Goal: Task Accomplishment & Management: Complete application form

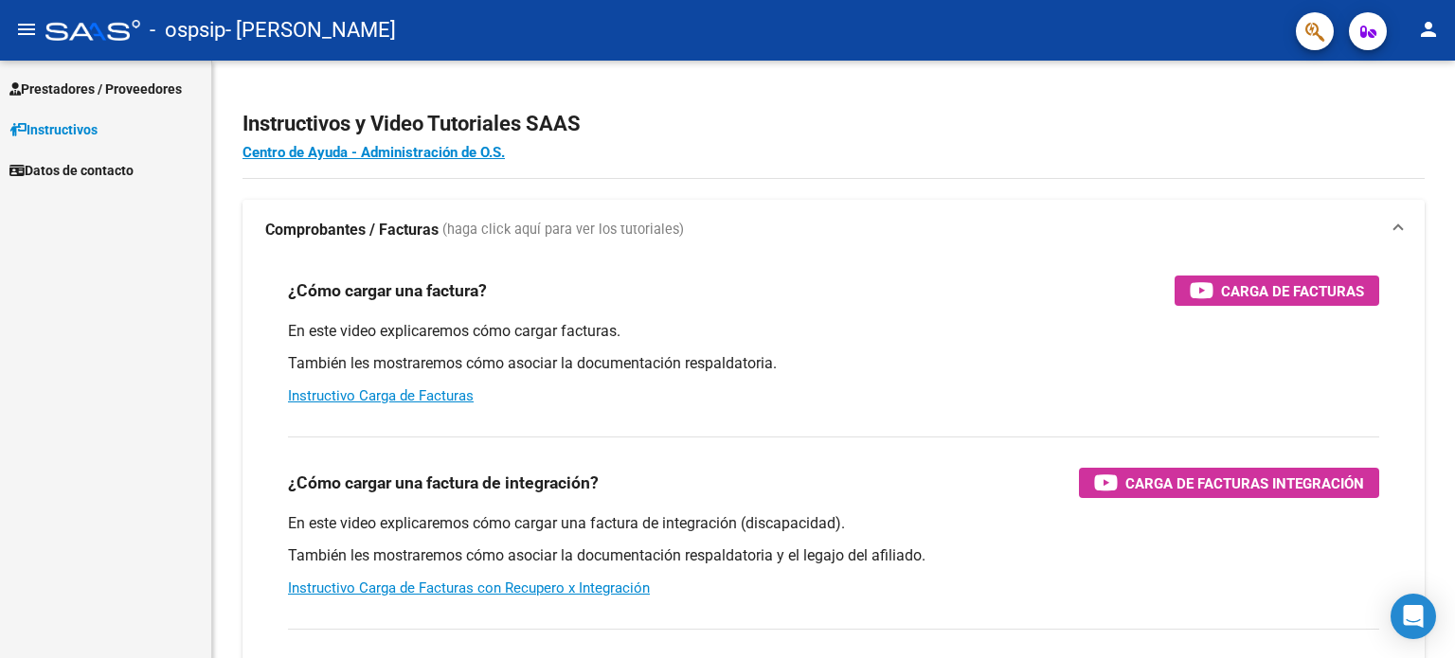
click at [57, 99] on link "Prestadores / Proveedores" at bounding box center [105, 88] width 211 height 41
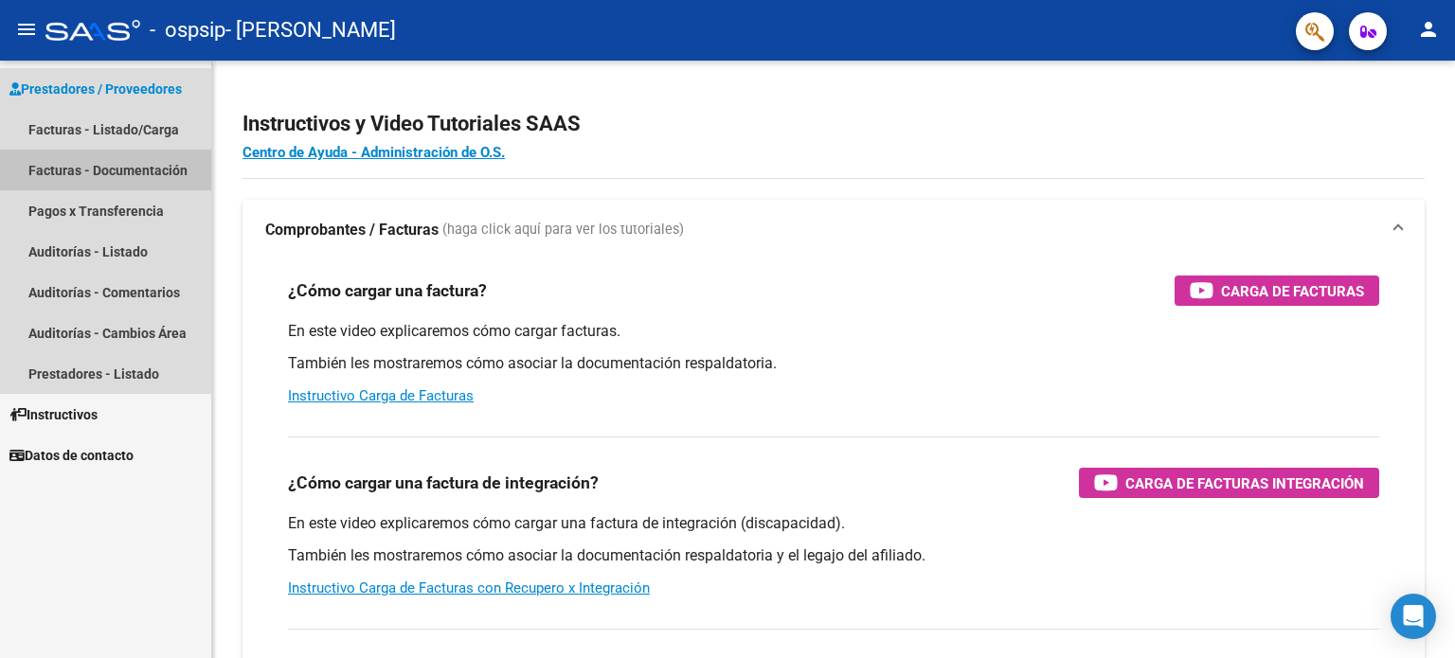
click at [100, 167] on link "Facturas - Documentación" at bounding box center [105, 170] width 211 height 41
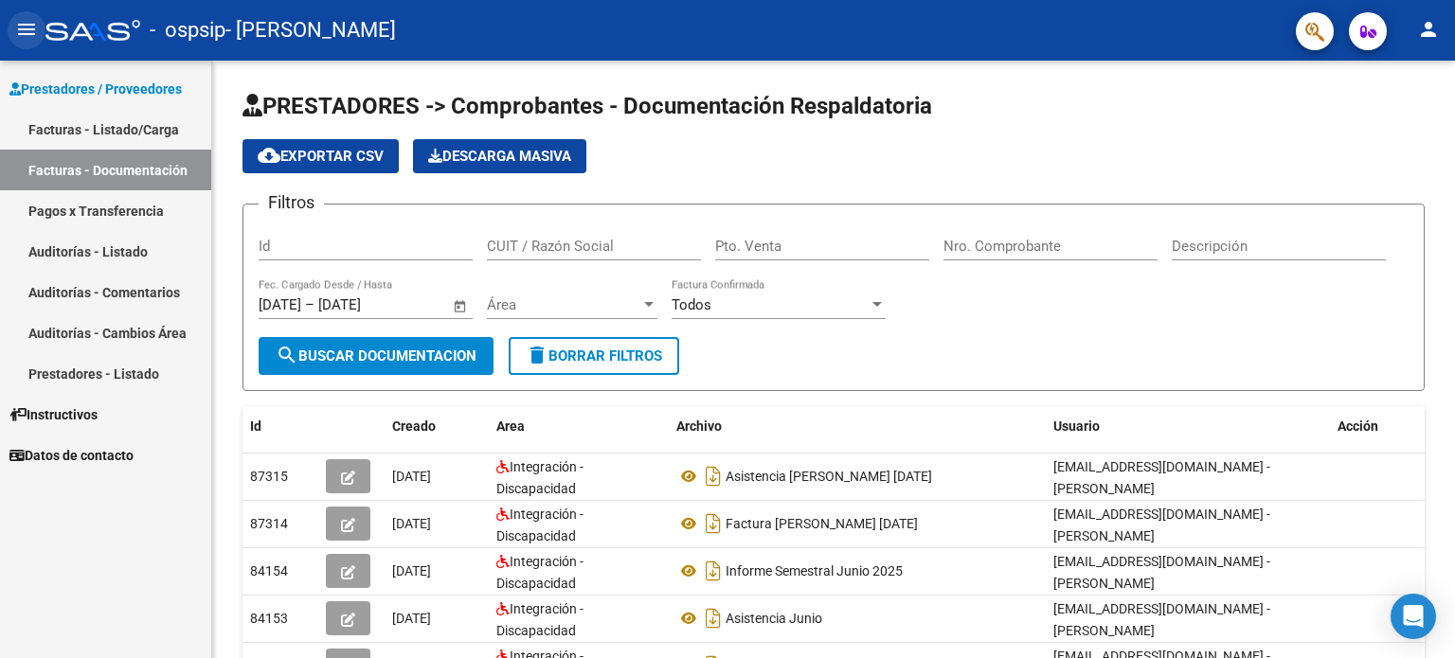
click at [18, 29] on mat-icon "menu" at bounding box center [26, 29] width 23 height 23
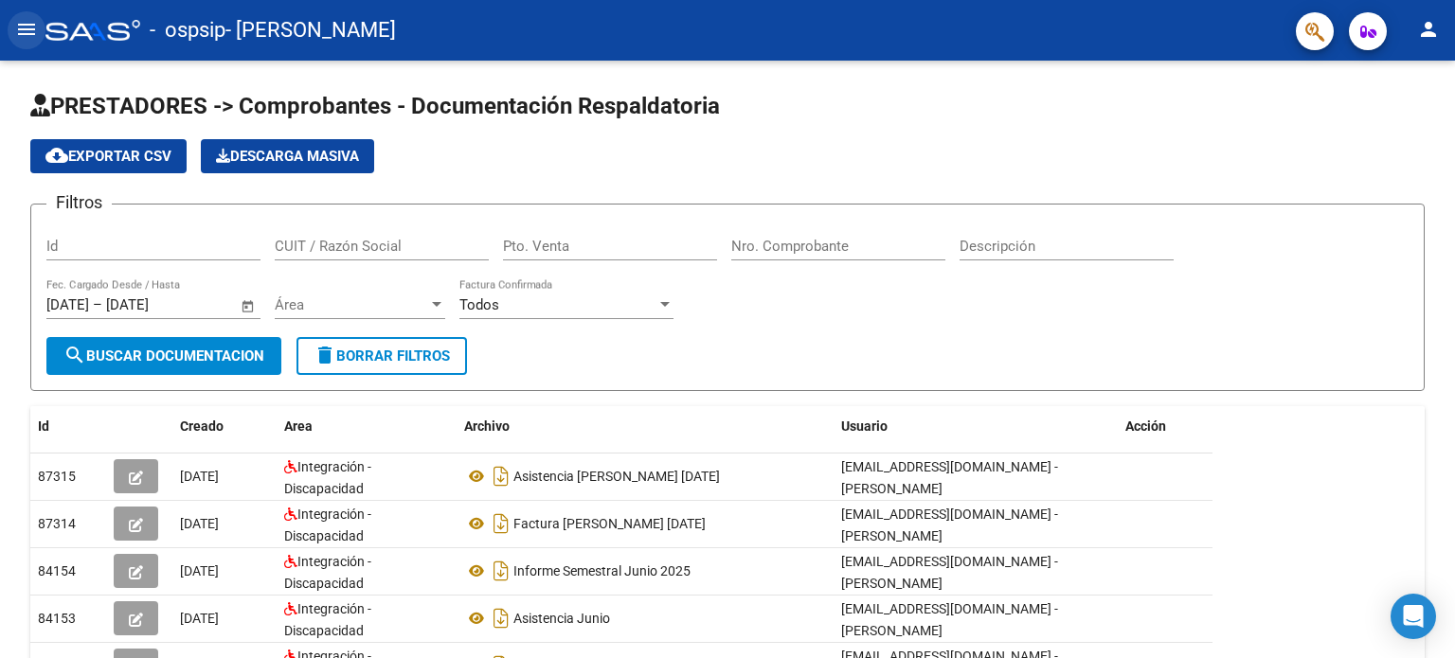
click at [18, 29] on mat-icon "menu" at bounding box center [26, 29] width 23 height 23
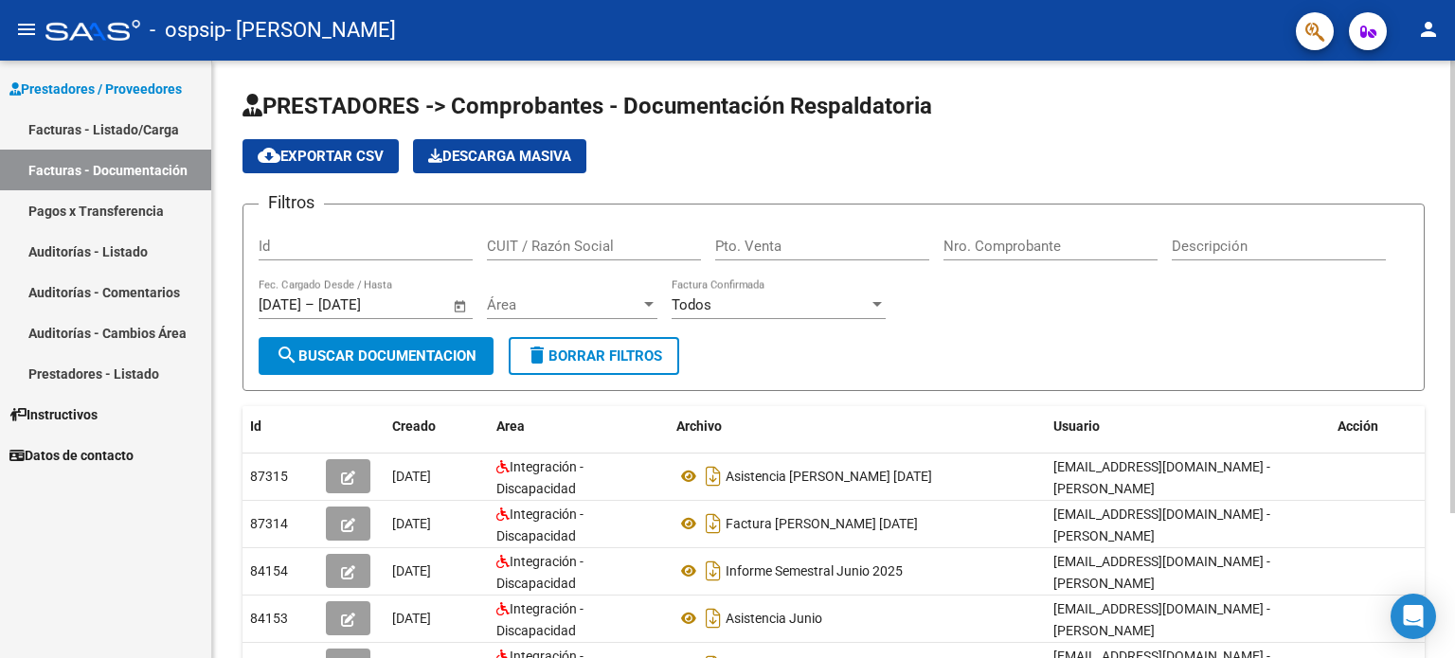
click at [1454, 218] on div at bounding box center [1453, 287] width 5 height 453
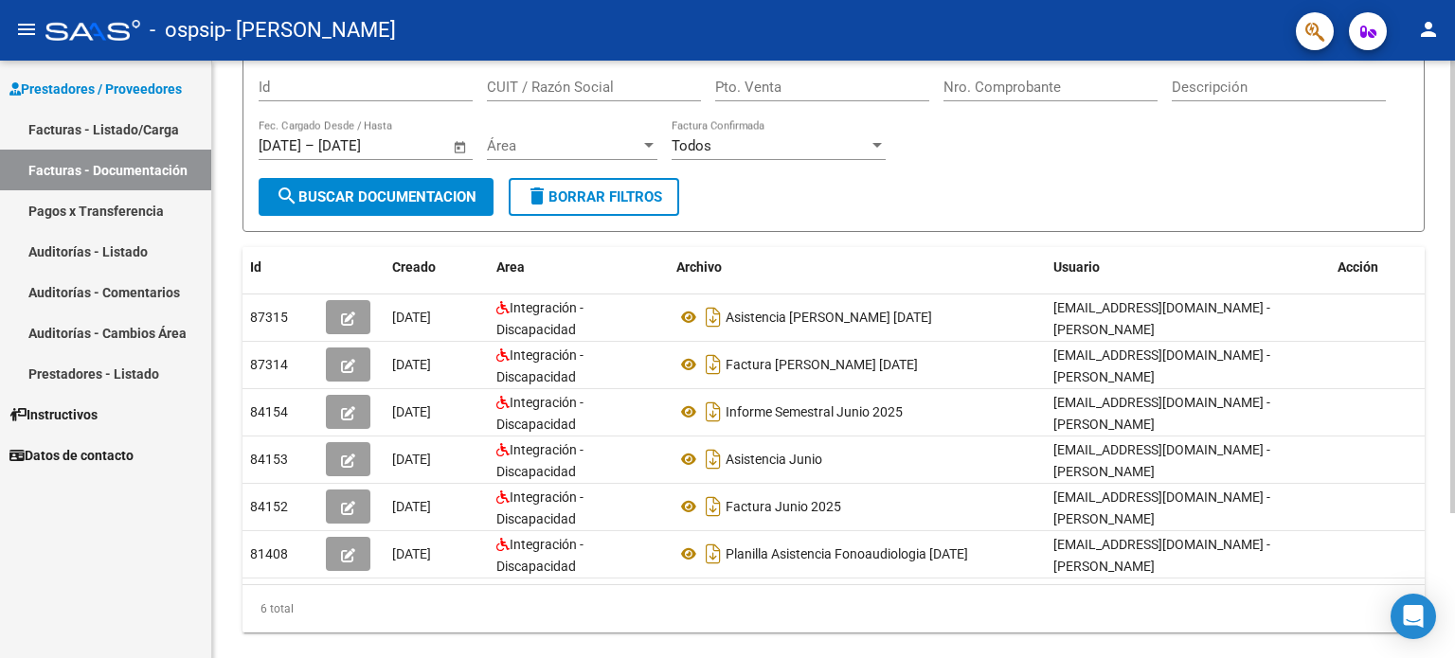
scroll to position [155, 0]
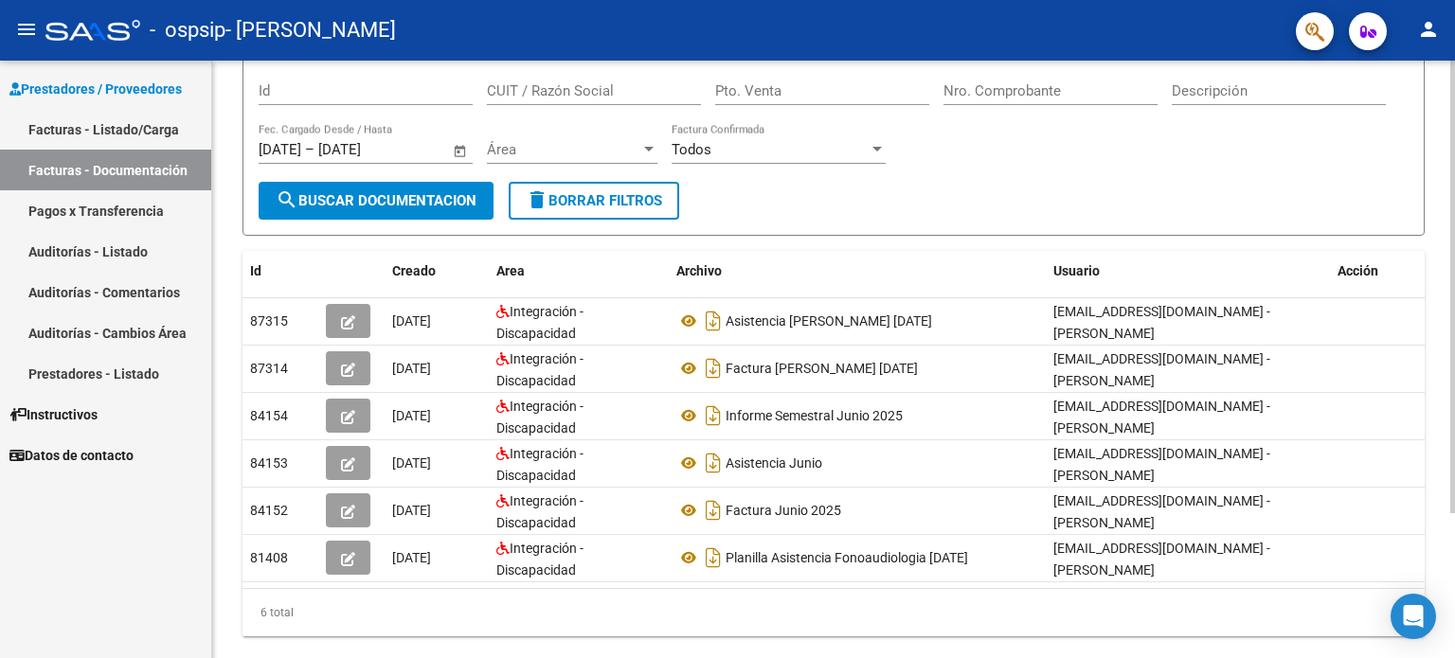
click at [1454, 336] on div at bounding box center [1453, 402] width 5 height 453
click at [166, 209] on link "Pagos x Transferencia" at bounding box center [105, 210] width 211 height 41
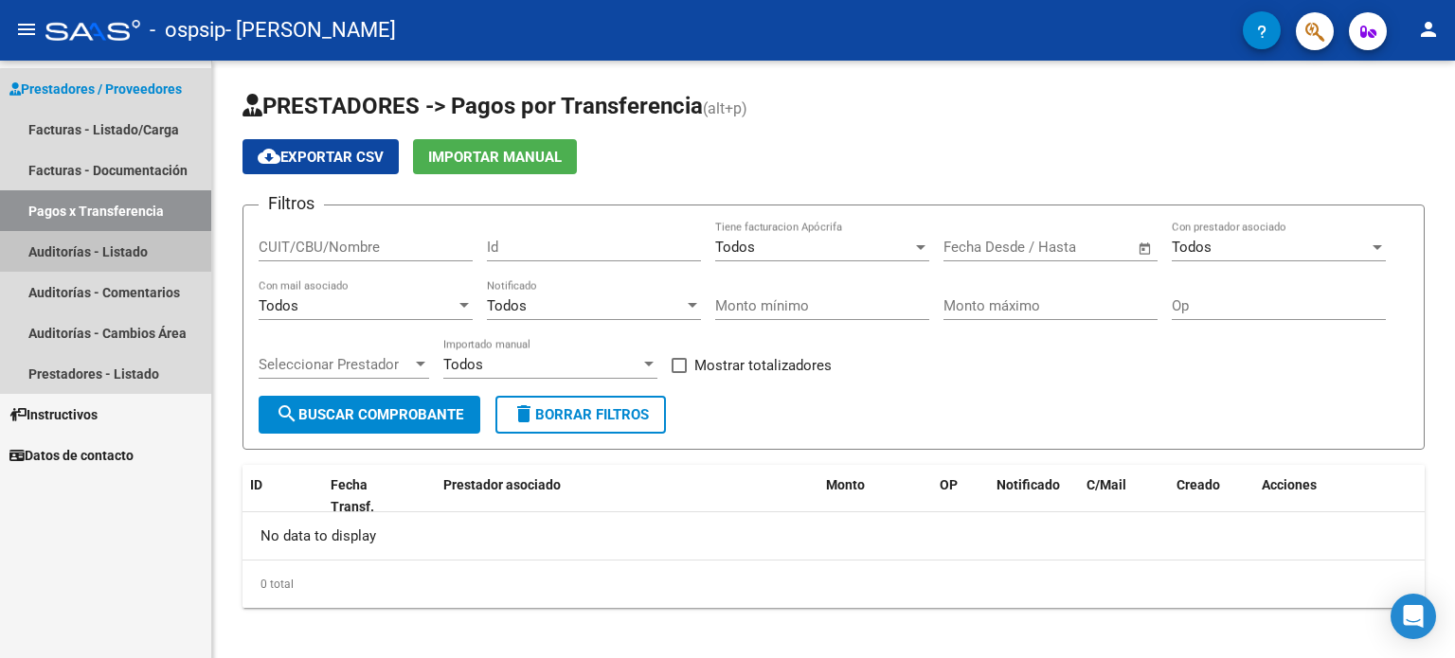
click at [107, 254] on link "Auditorías - Listado" at bounding box center [105, 251] width 211 height 41
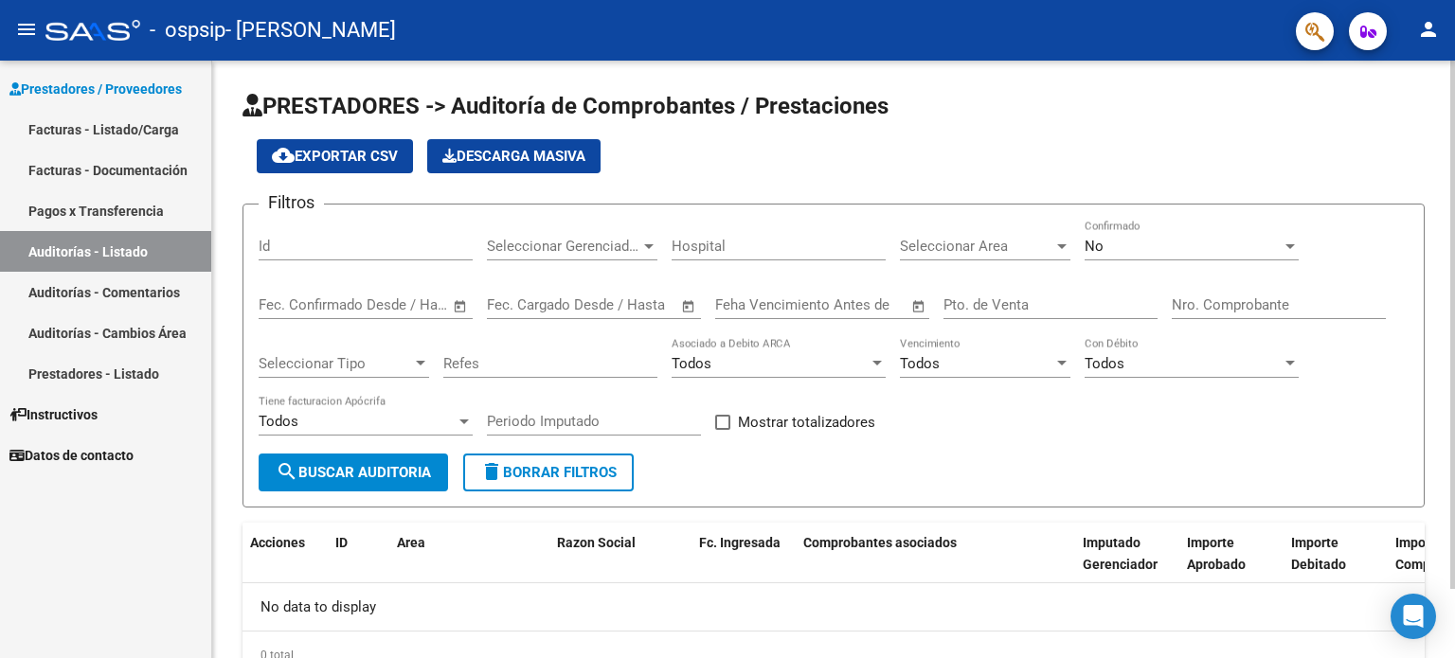
scroll to position [79, 0]
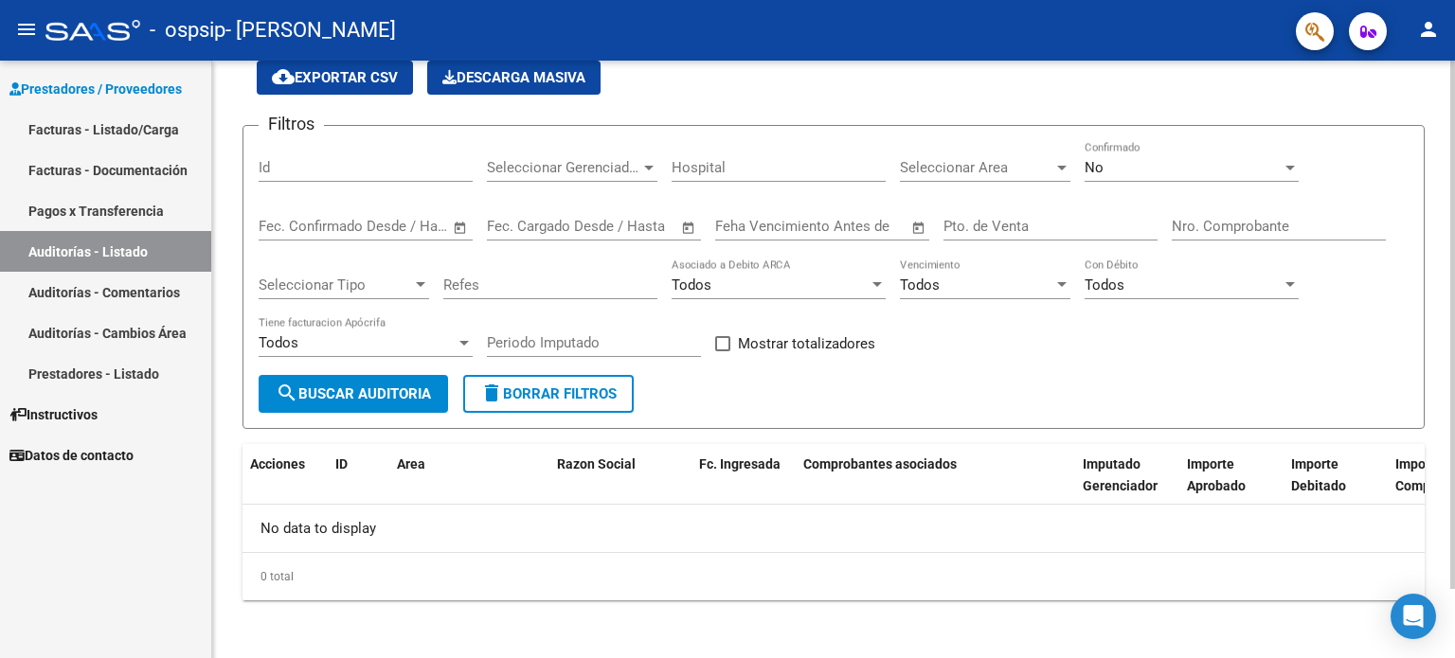
click at [1454, 368] on div at bounding box center [1453, 392] width 5 height 529
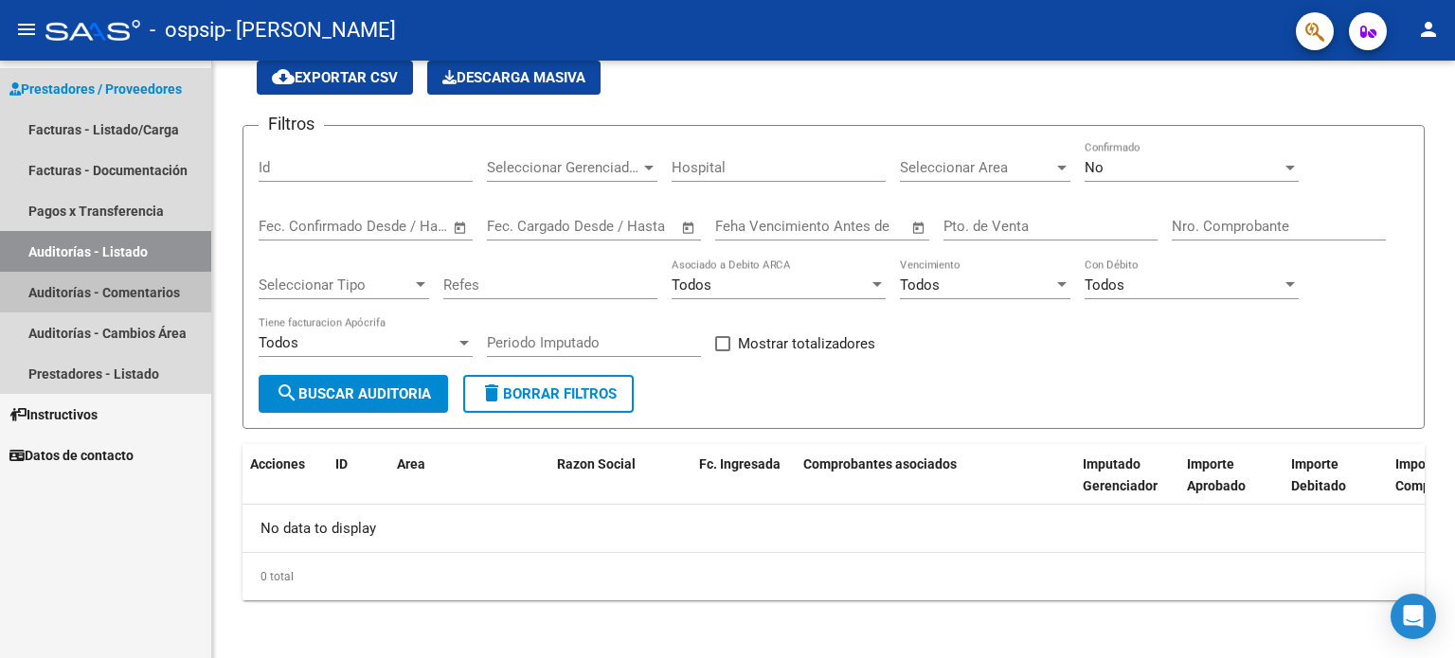
click at [147, 301] on link "Auditorías - Comentarios" at bounding box center [105, 292] width 211 height 41
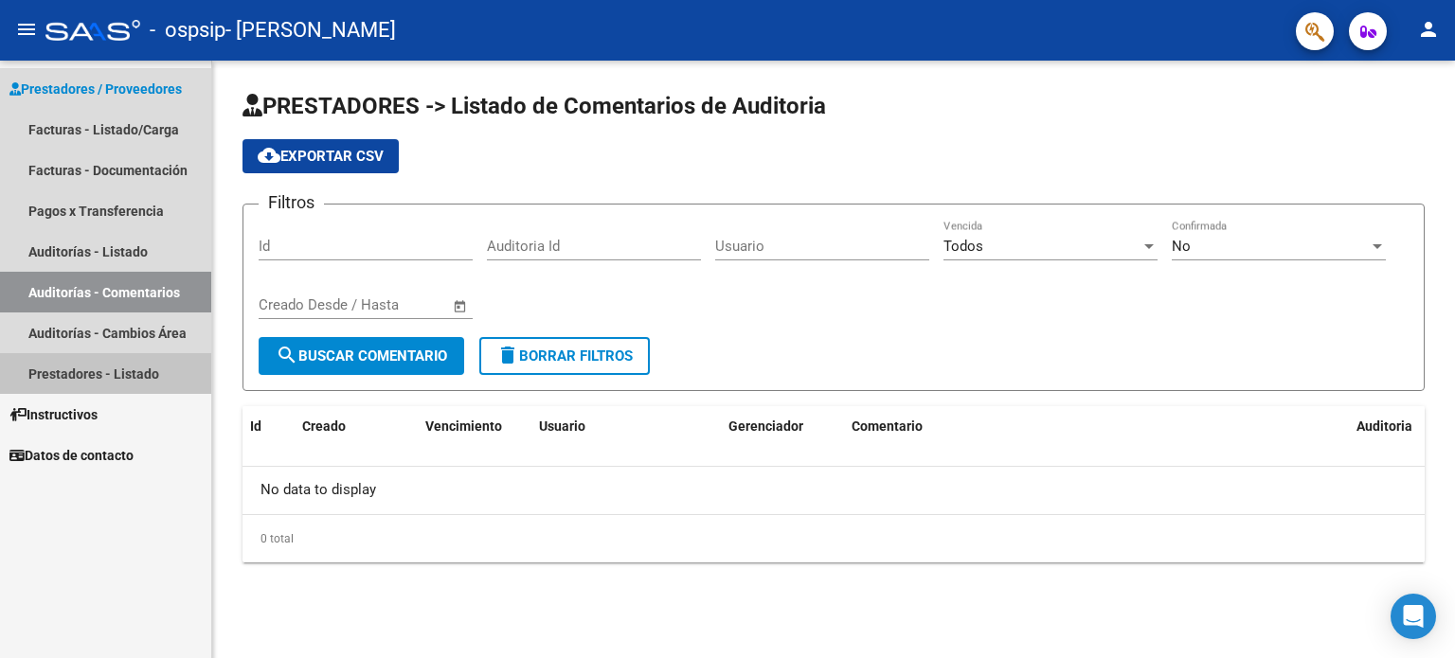
click at [80, 373] on link "Prestadores - Listado" at bounding box center [105, 373] width 211 height 41
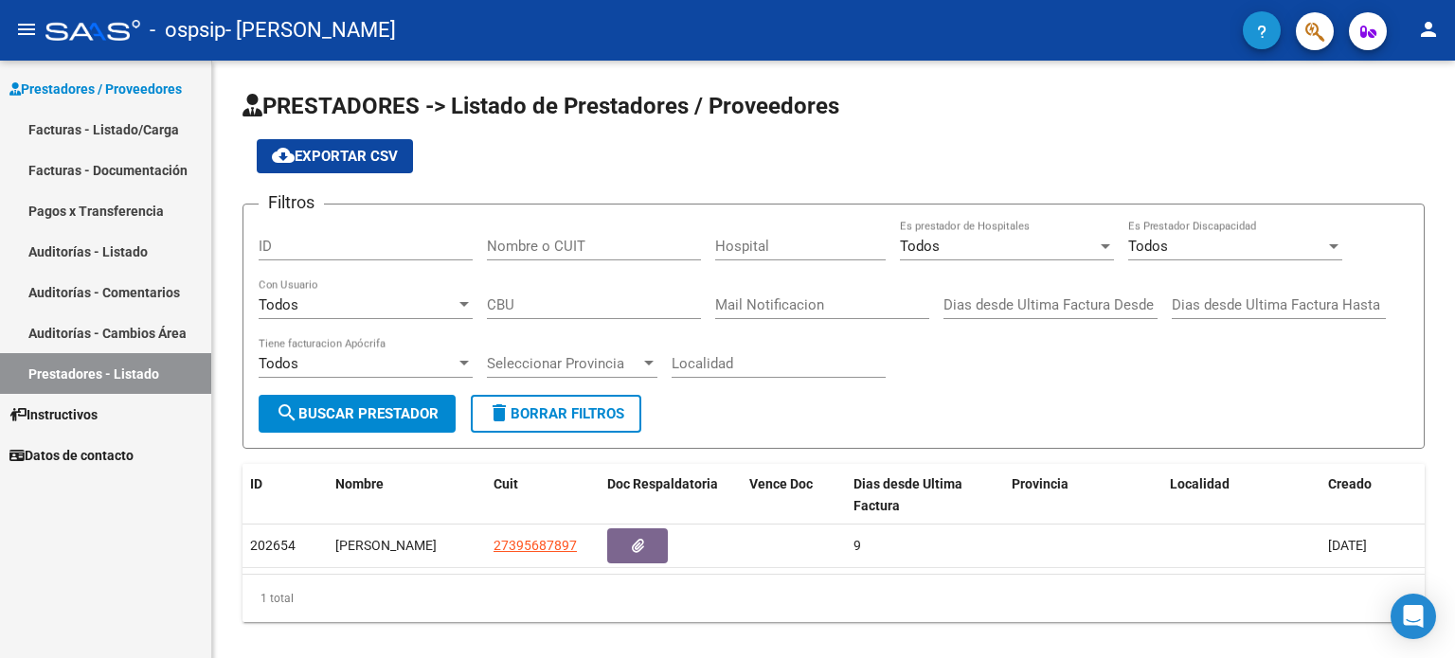
click at [1272, 33] on button "button" at bounding box center [1262, 30] width 38 height 38
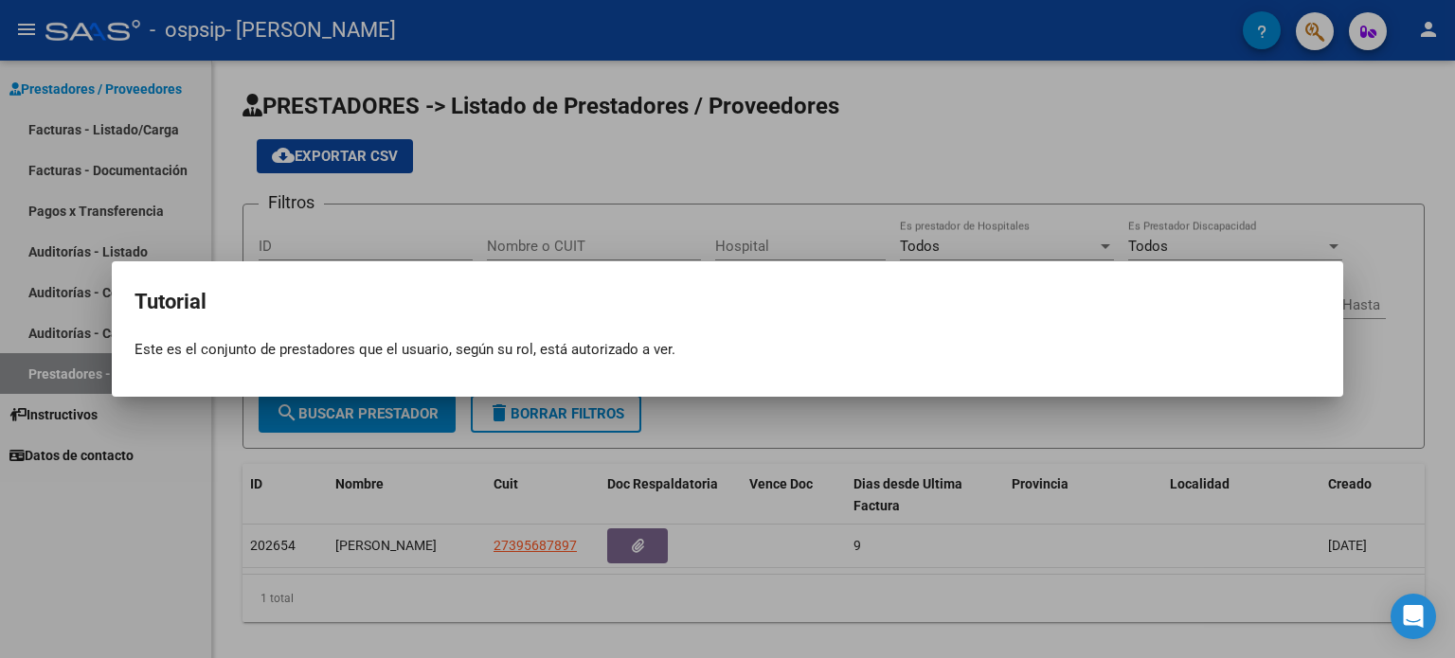
click at [1075, 171] on div at bounding box center [727, 329] width 1455 height 658
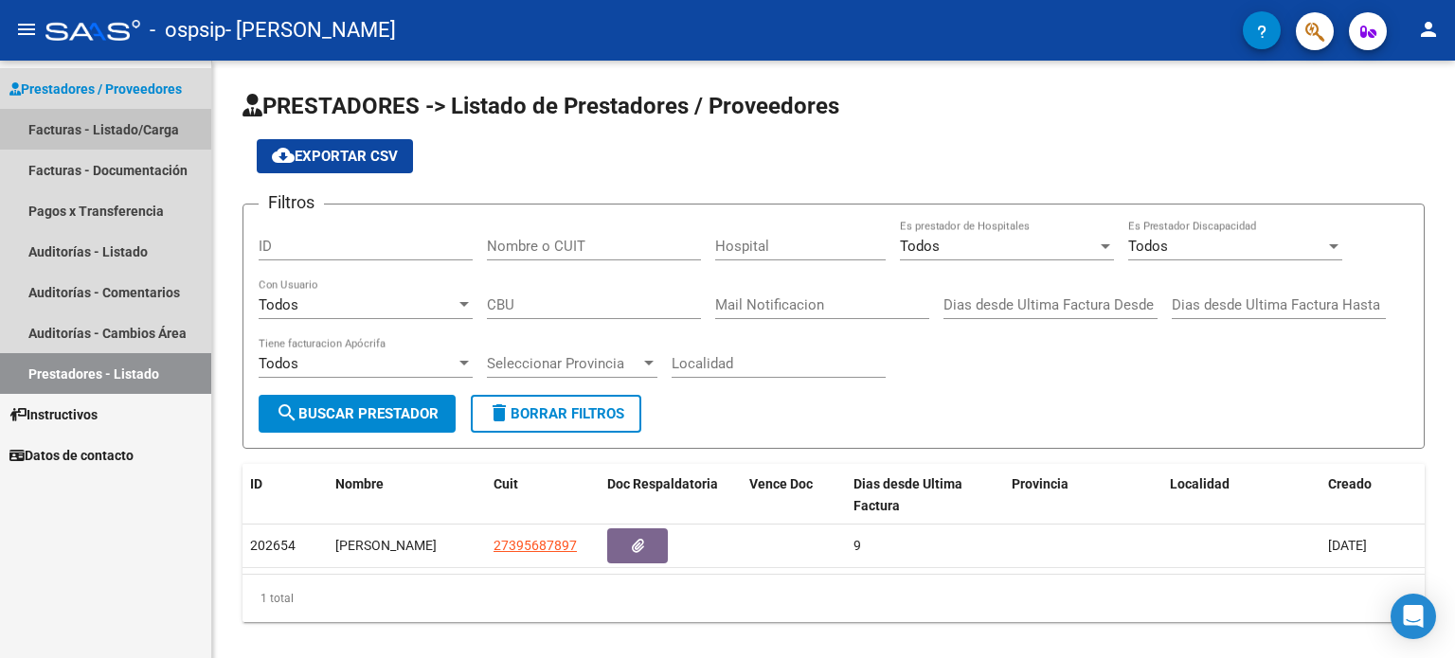
click at [108, 115] on link "Facturas - Listado/Carga" at bounding box center [105, 129] width 211 height 41
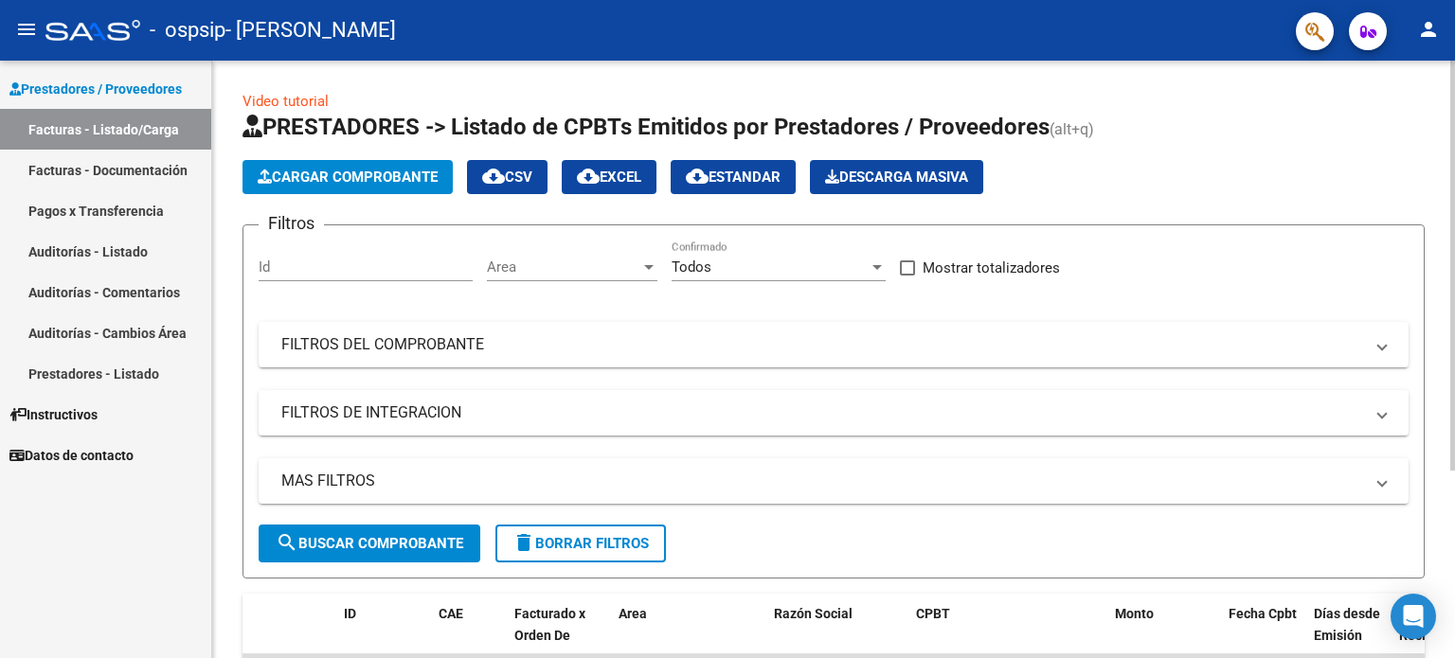
scroll to position [273, 0]
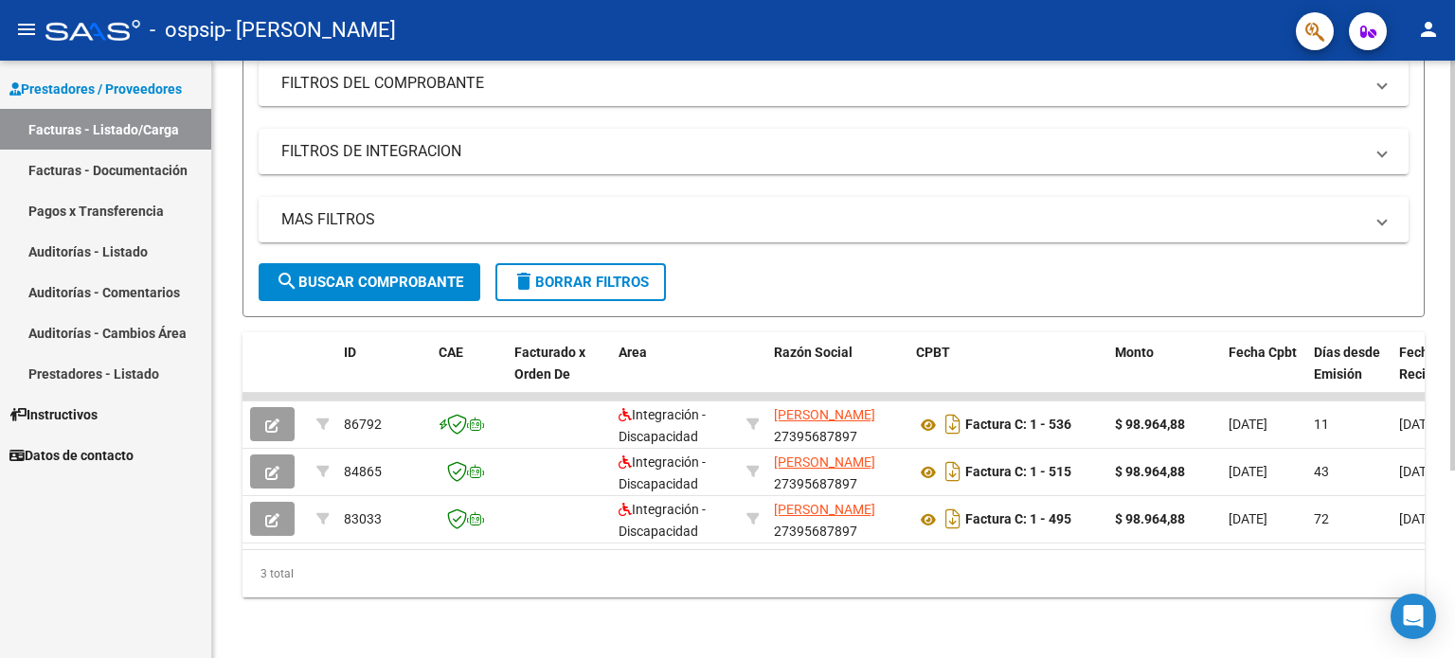
click at [1454, 412] on div at bounding box center [1453, 453] width 5 height 410
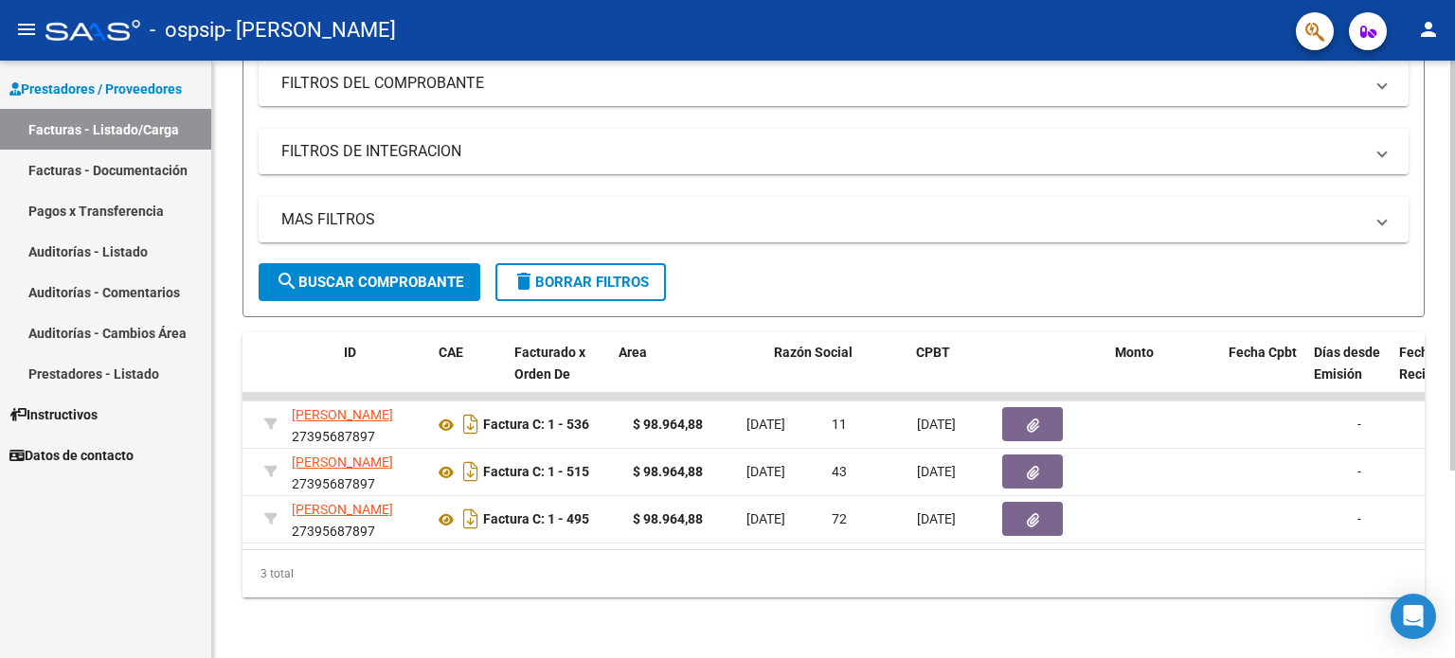
scroll to position [0, 0]
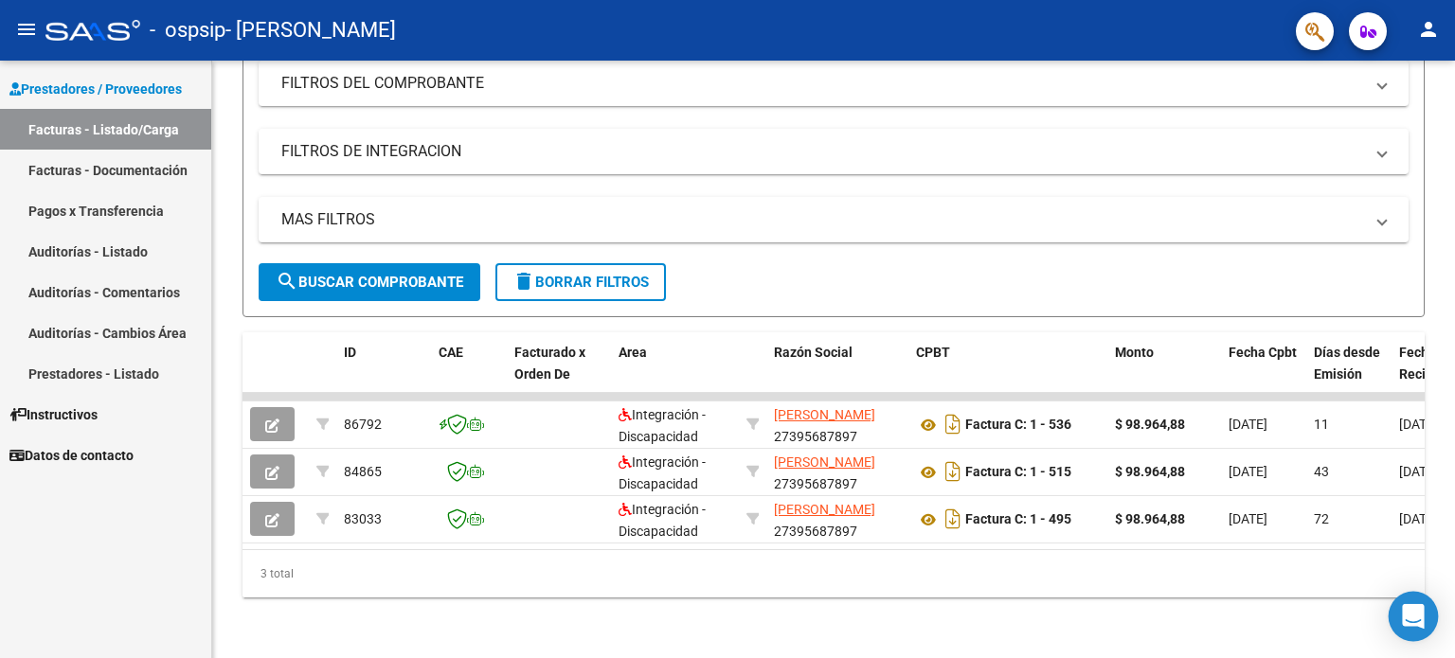
click at [1419, 632] on div "Open Intercom Messenger" at bounding box center [1414, 617] width 50 height 50
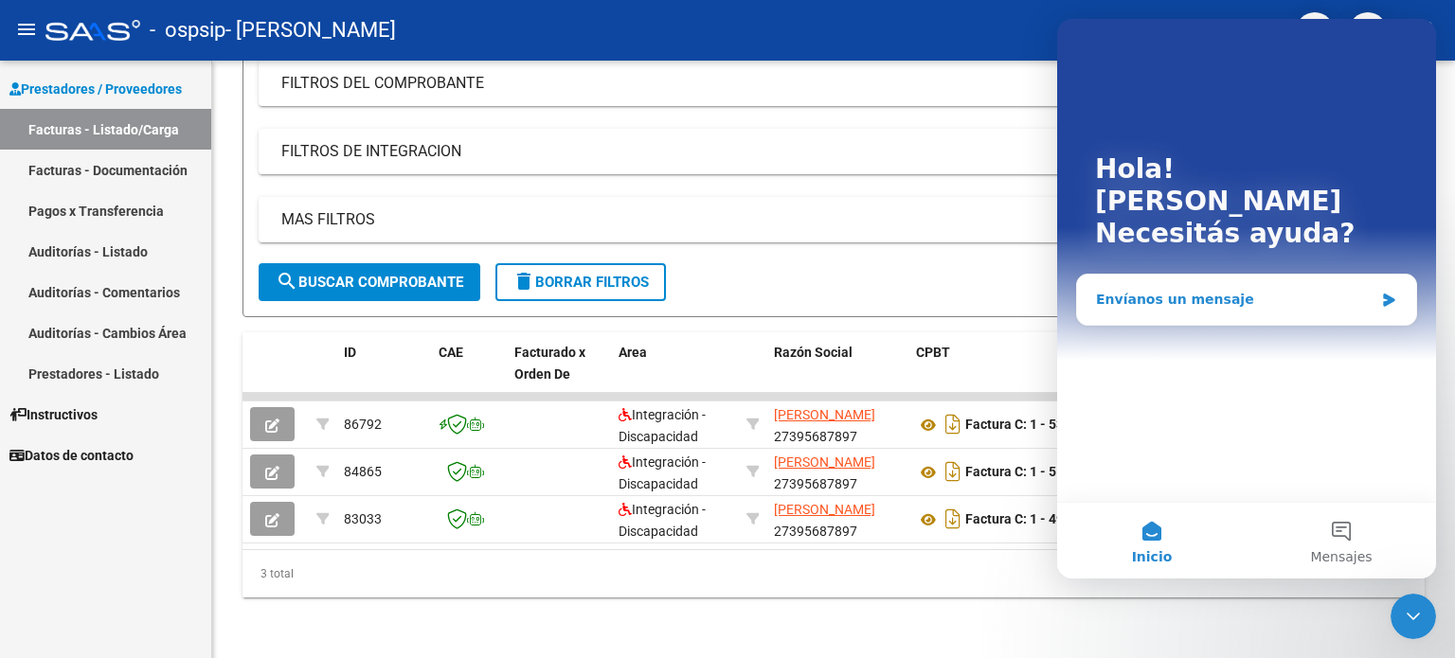
click at [1225, 290] on div "Envíanos un mensaje" at bounding box center [1235, 300] width 278 height 20
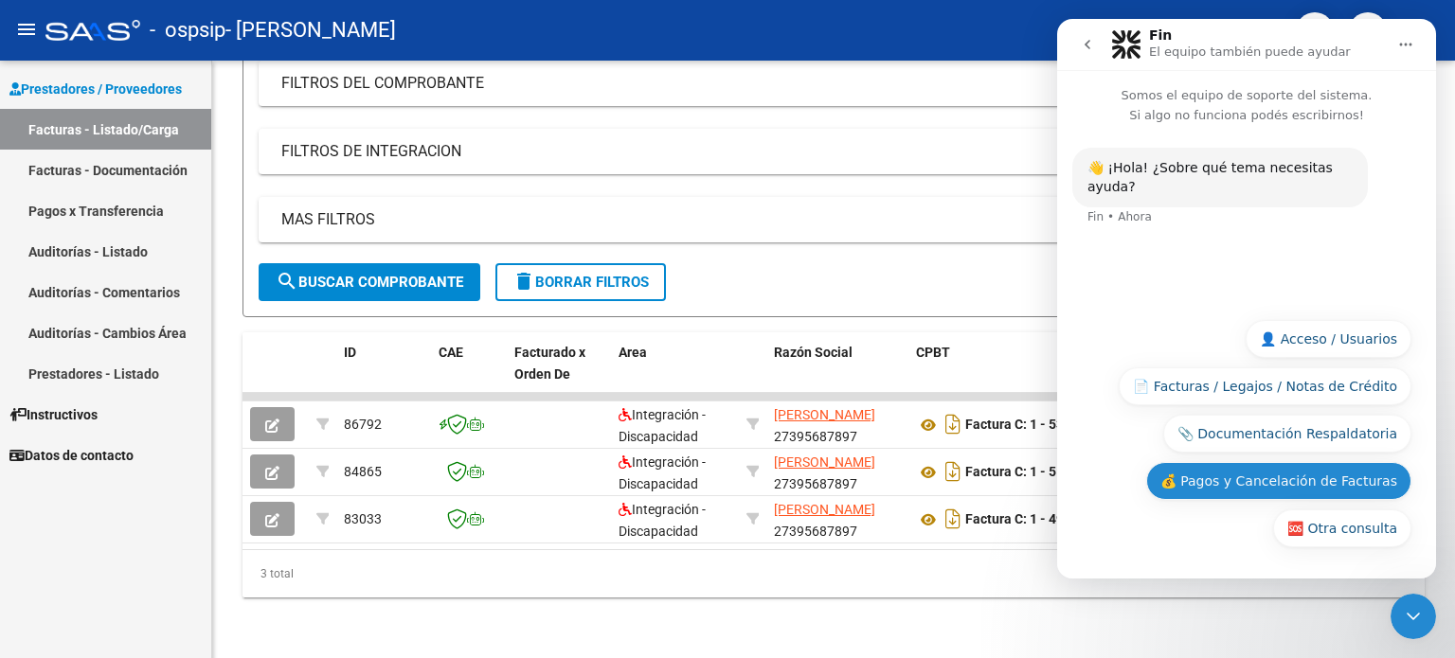
click at [1247, 483] on button "💰 Pagos y Cancelación de Facturas" at bounding box center [1278, 481] width 265 height 38
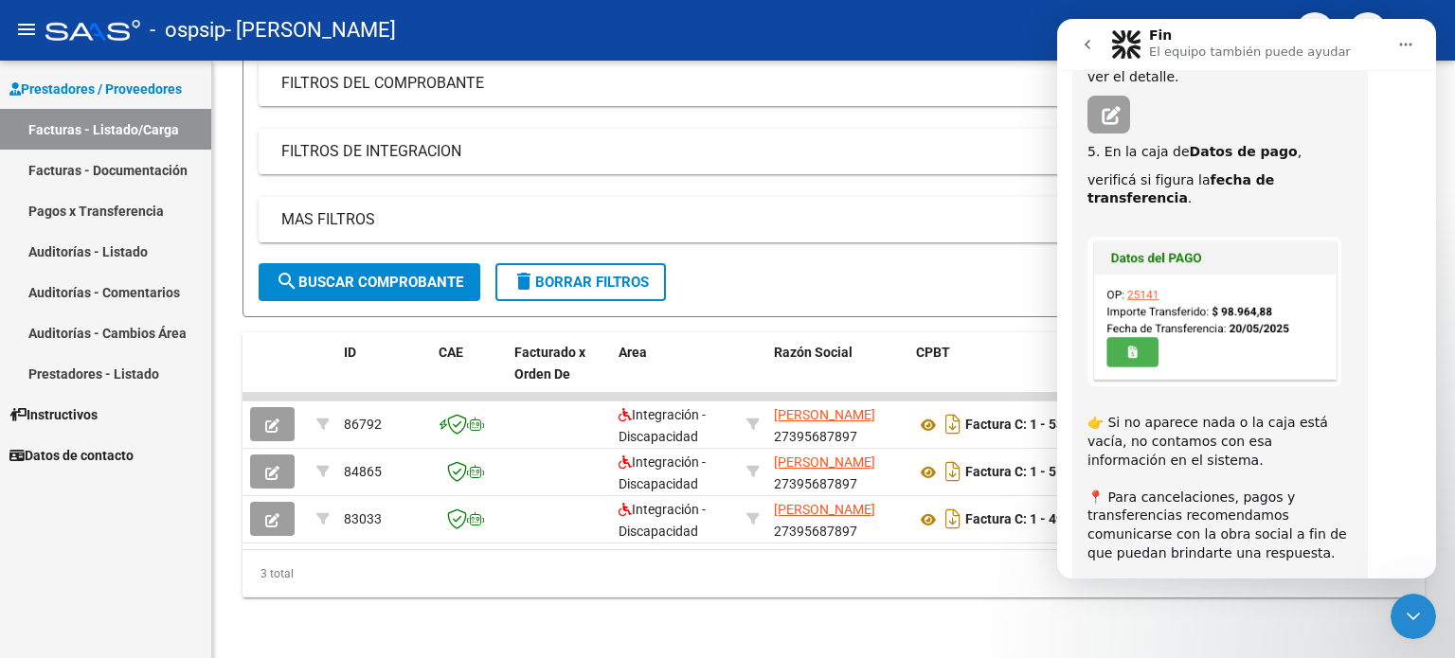
scroll to position [674, 0]
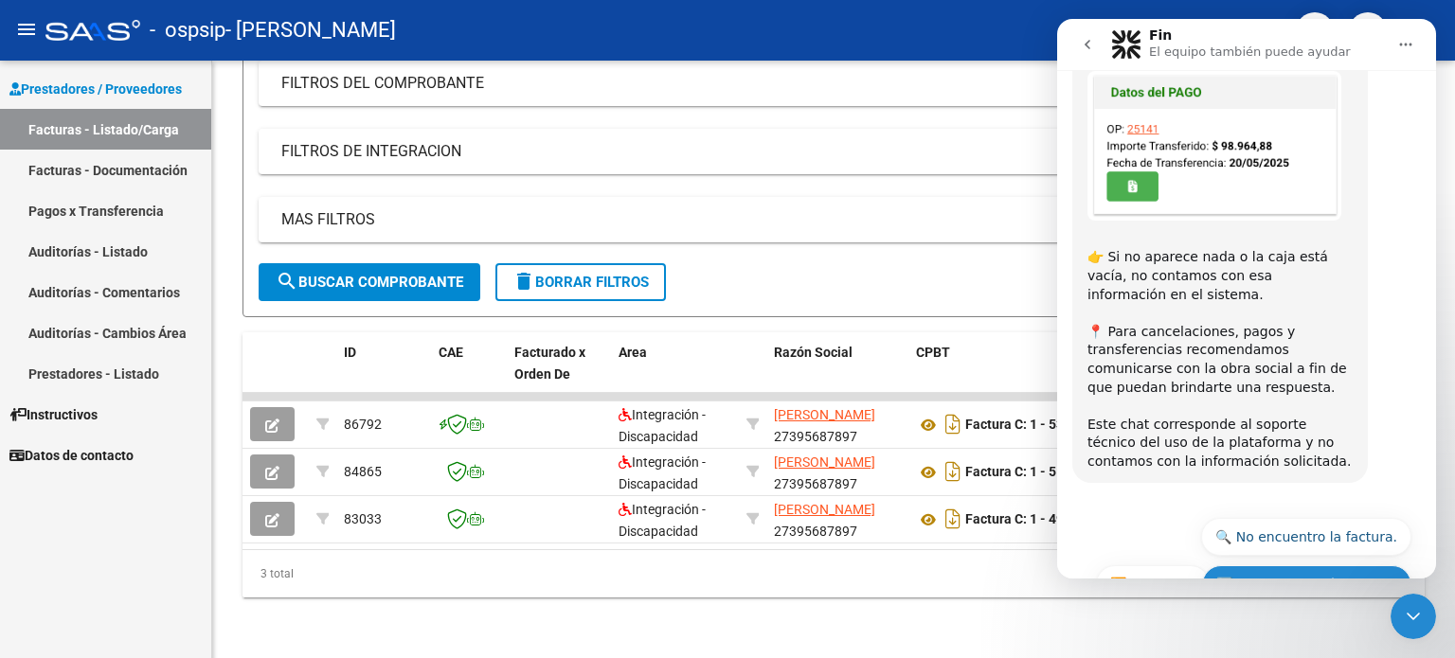
click at [1293, 566] on button "🔙 Volver al menú principal" at bounding box center [1306, 585] width 209 height 38
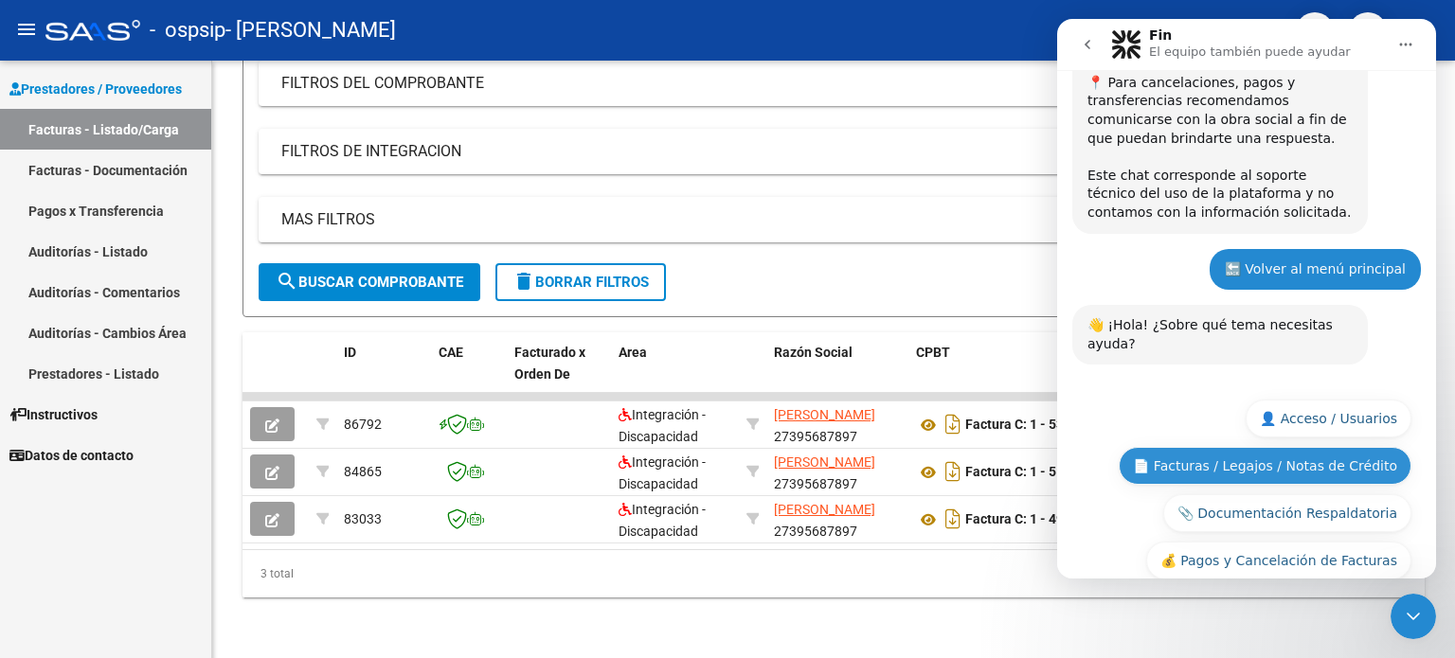
scroll to position [928, 0]
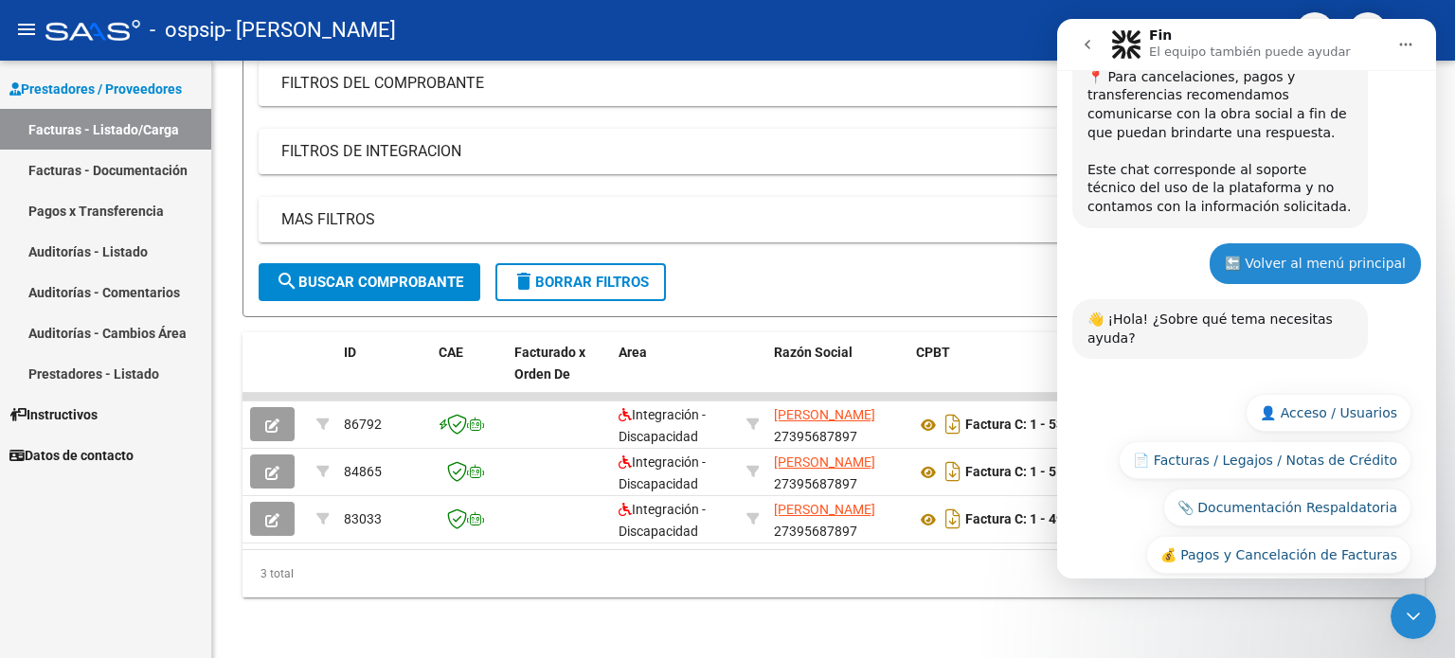
click at [1338, 584] on button "🆘 Otra consulta" at bounding box center [1342, 603] width 138 height 38
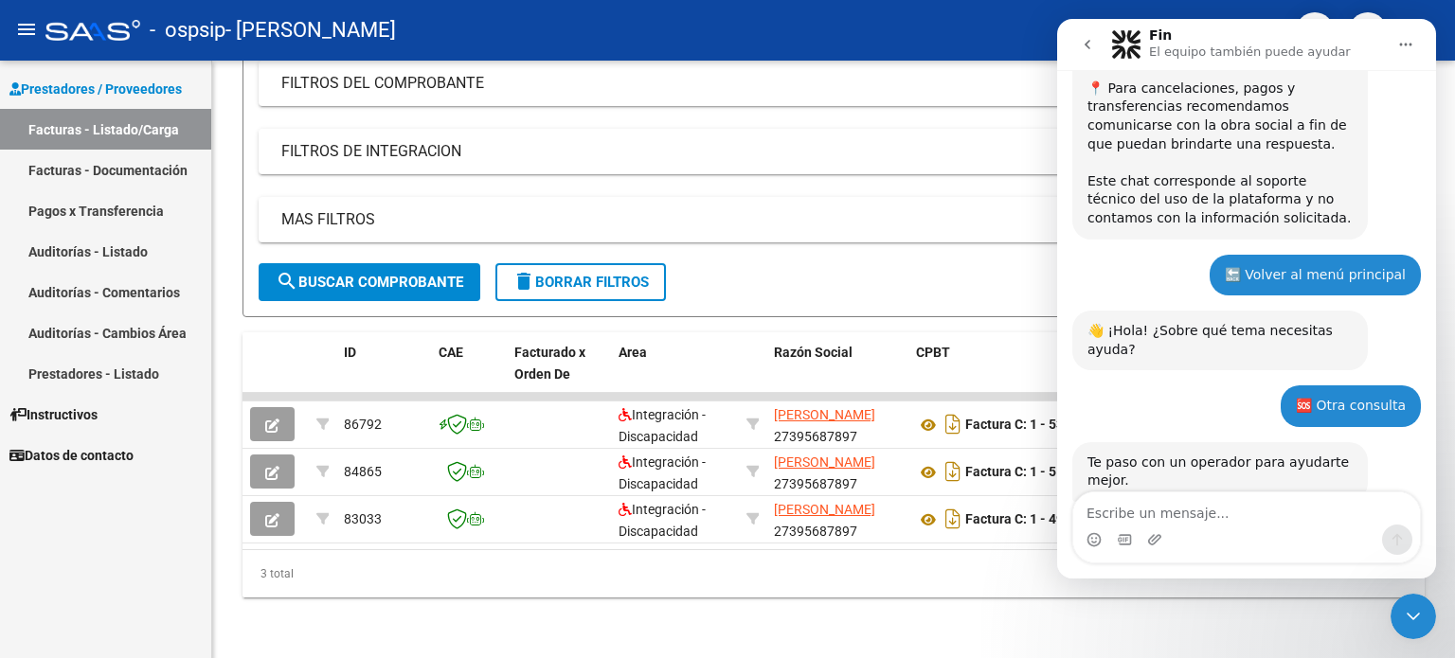
scroll to position [973, 0]
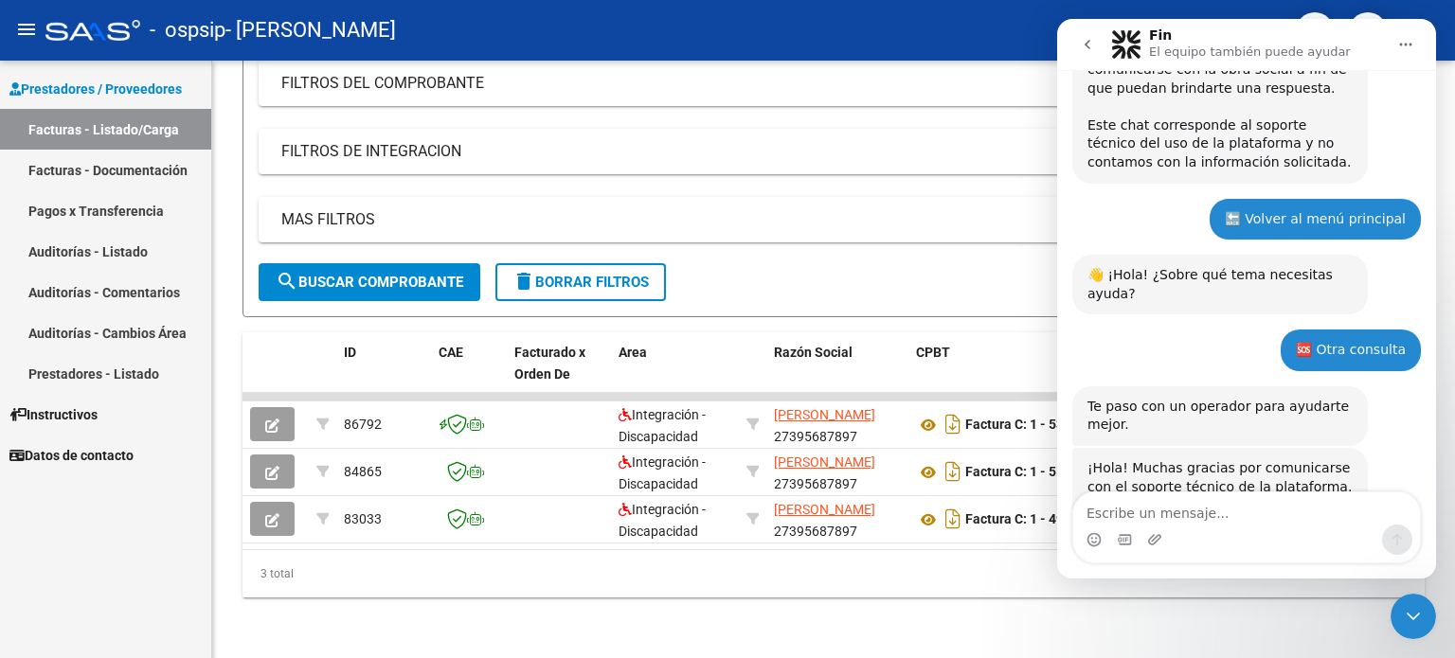
click at [1403, 40] on icon "Inicio" at bounding box center [1405, 44] width 15 height 15
click at [1070, 50] on button "go back" at bounding box center [1088, 45] width 36 height 36
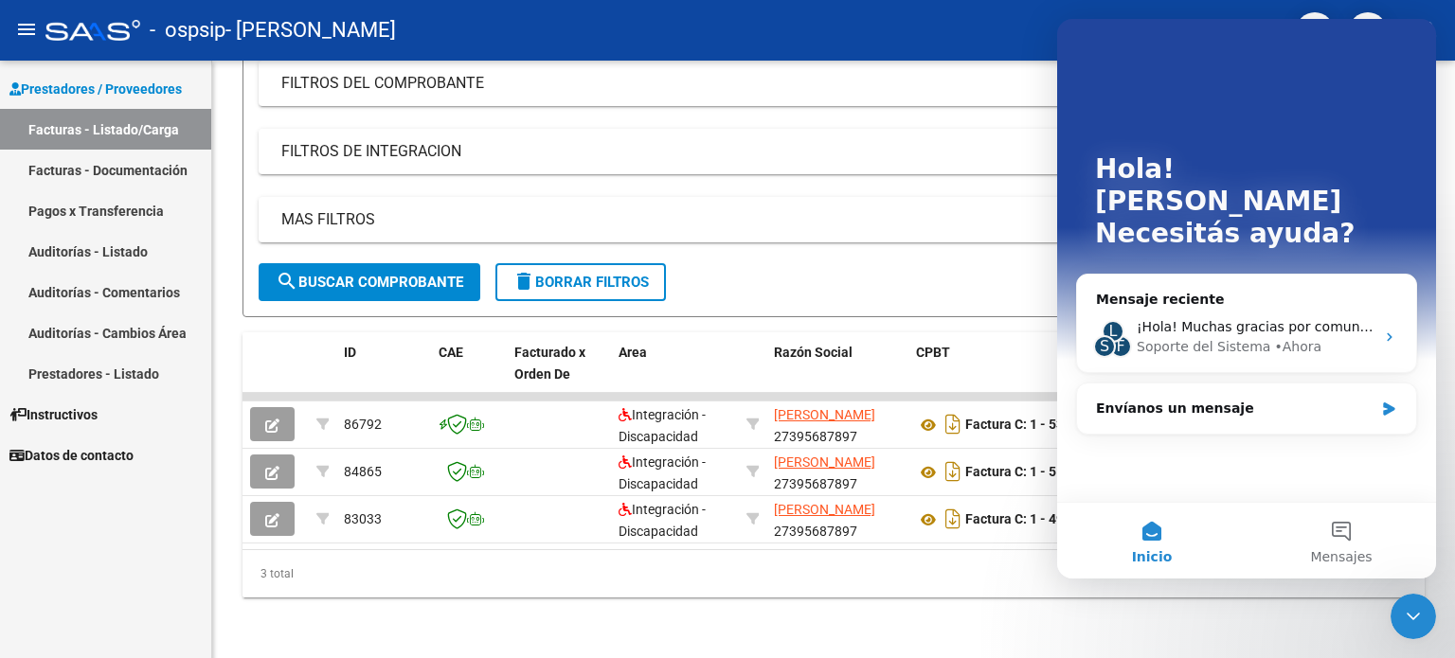
scroll to position [0, 0]
click at [1325, 543] on button "Mensajes" at bounding box center [1341, 541] width 189 height 76
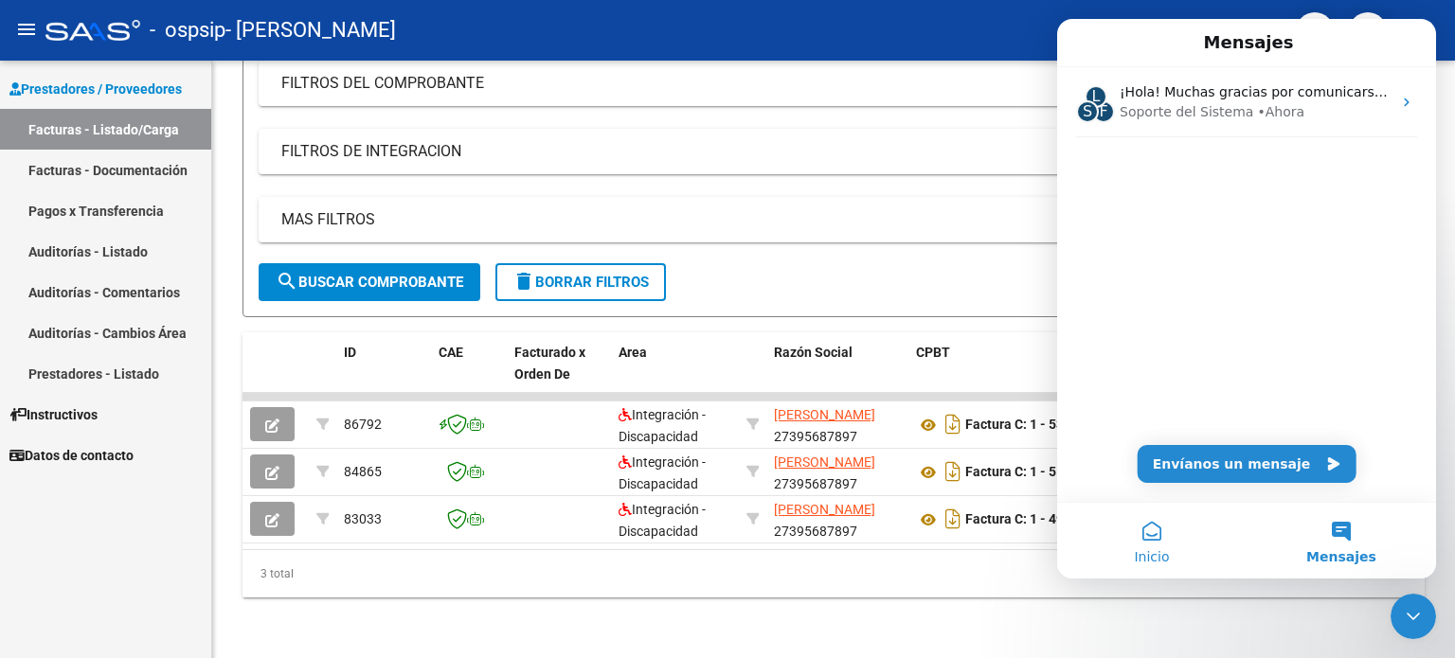
click at [1142, 545] on button "Inicio" at bounding box center [1151, 541] width 189 height 76
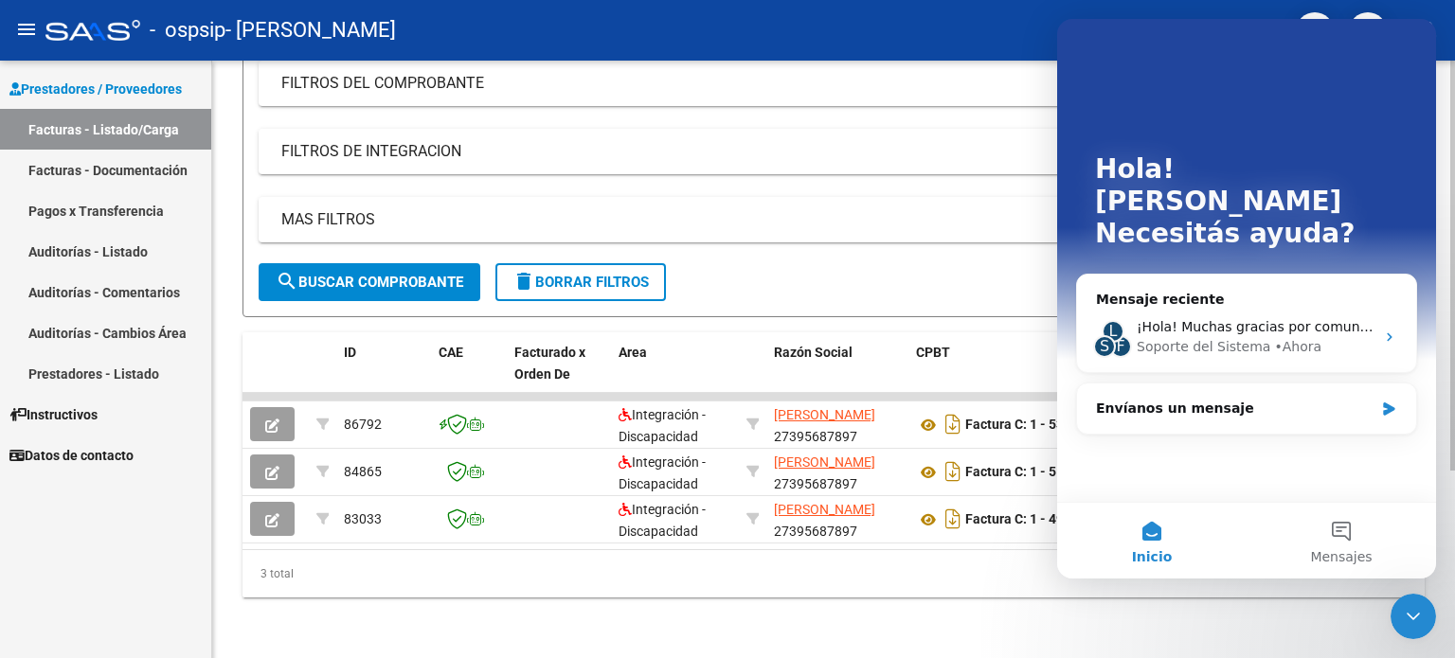
click at [952, 610] on div "Video tutorial PRESTADORES -> Listado de CPBTs Emitidos por Prestadores / Prove…" at bounding box center [833, 228] width 1243 height 859
click at [970, 233] on div "MAS FILTROS Todos Con Doc. Respaldatoria Todos Con Trazabilidad Todos Asociado …" at bounding box center [834, 230] width 1150 height 66
click at [1405, 596] on div "Cerrar Intercom Messenger" at bounding box center [1413, 616] width 45 height 45
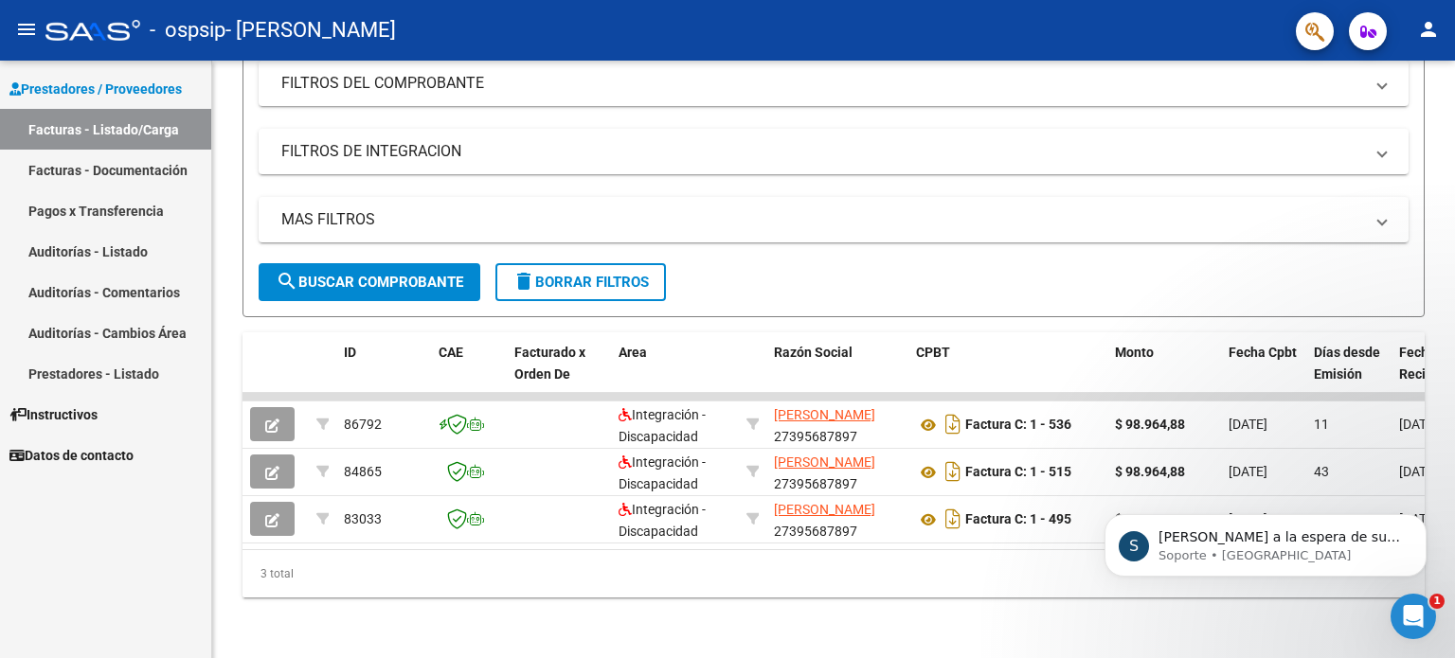
click at [1421, 620] on icon "Abrir Intercom Messenger" at bounding box center [1413, 617] width 31 height 31
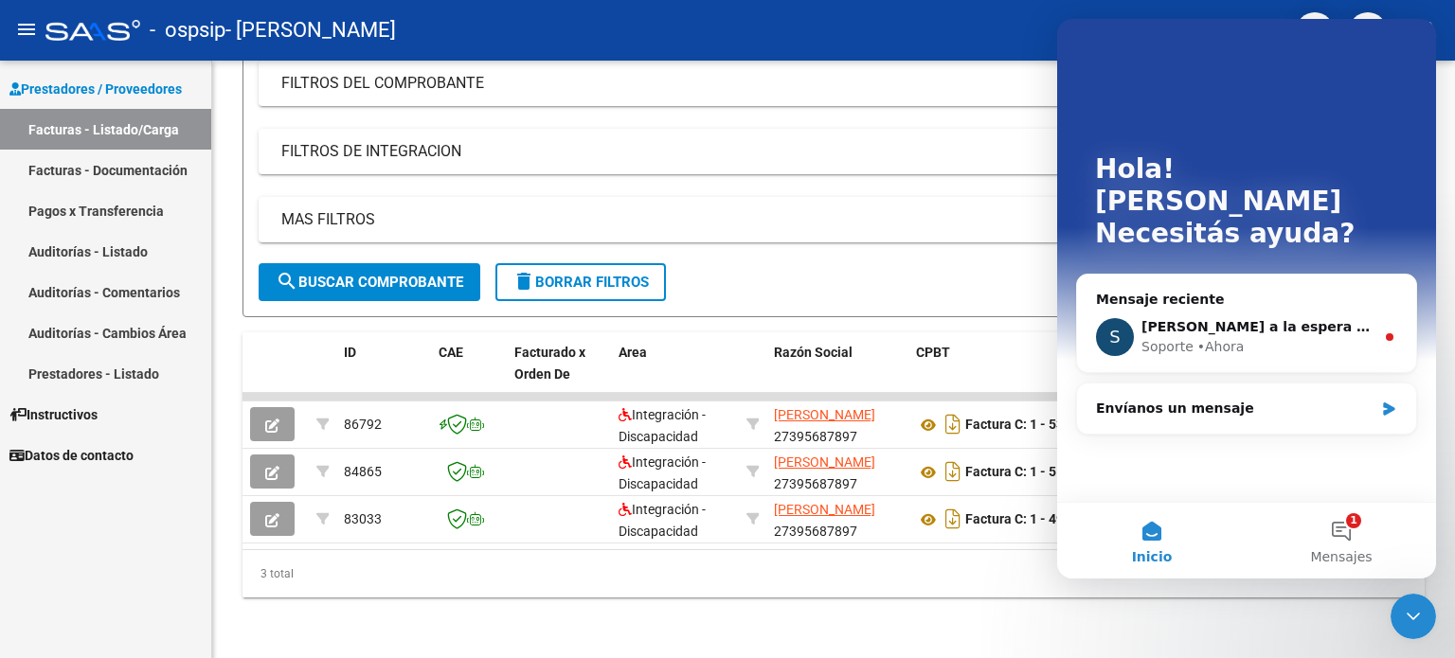
click at [1421, 620] on icon "Cerrar Intercom Messenger" at bounding box center [1413, 616] width 23 height 23
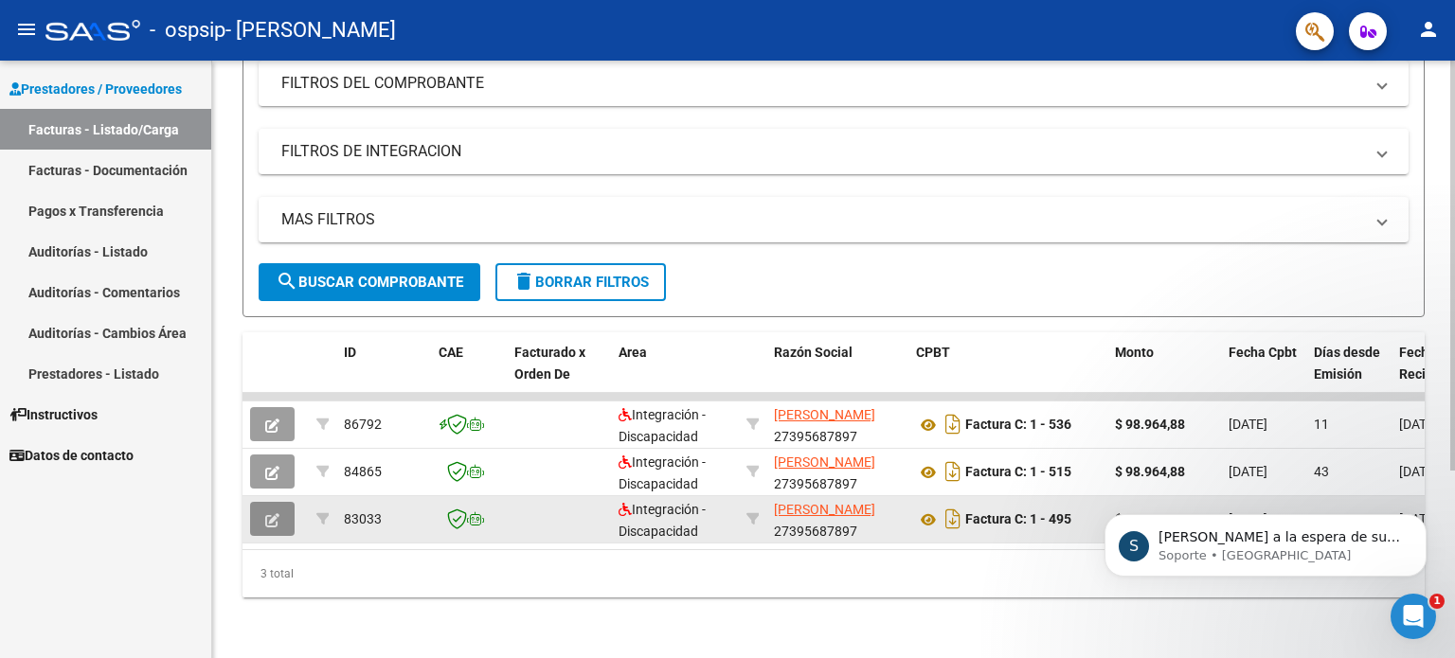
click at [266, 514] on icon "button" at bounding box center [272, 521] width 14 height 14
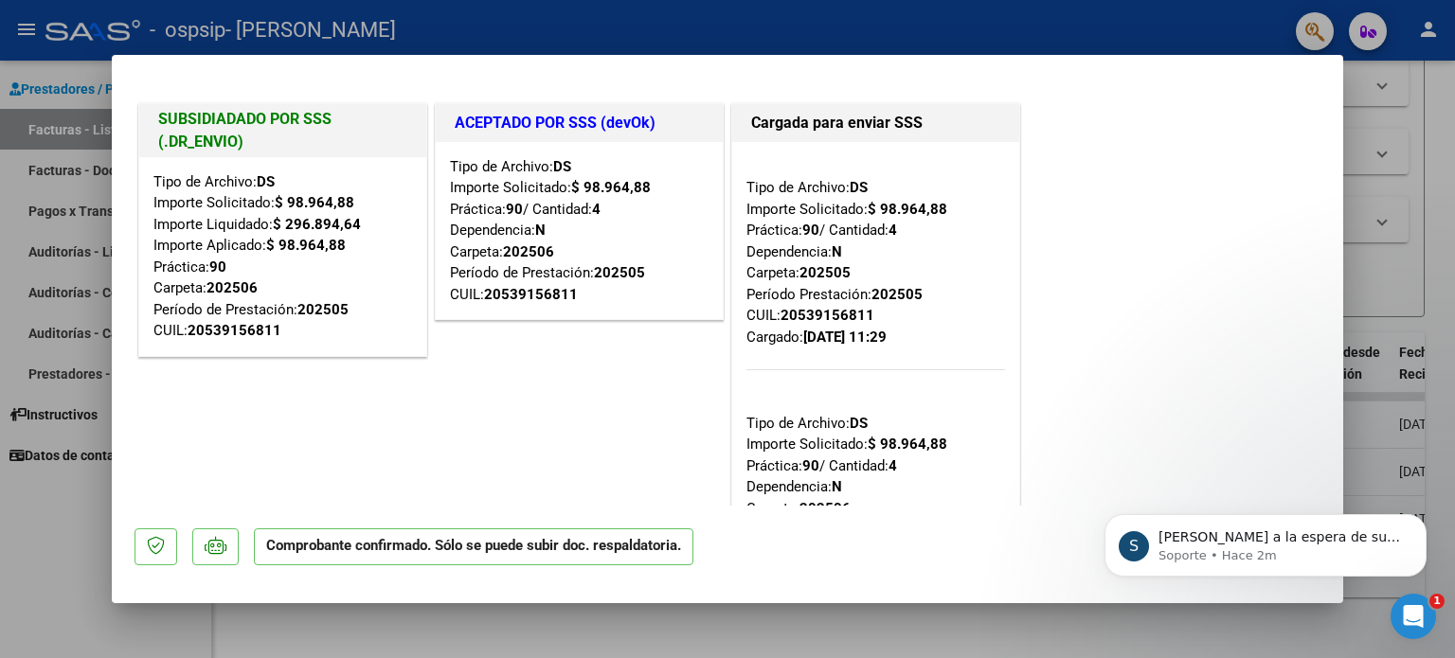
click at [1374, 249] on div at bounding box center [727, 329] width 1455 height 658
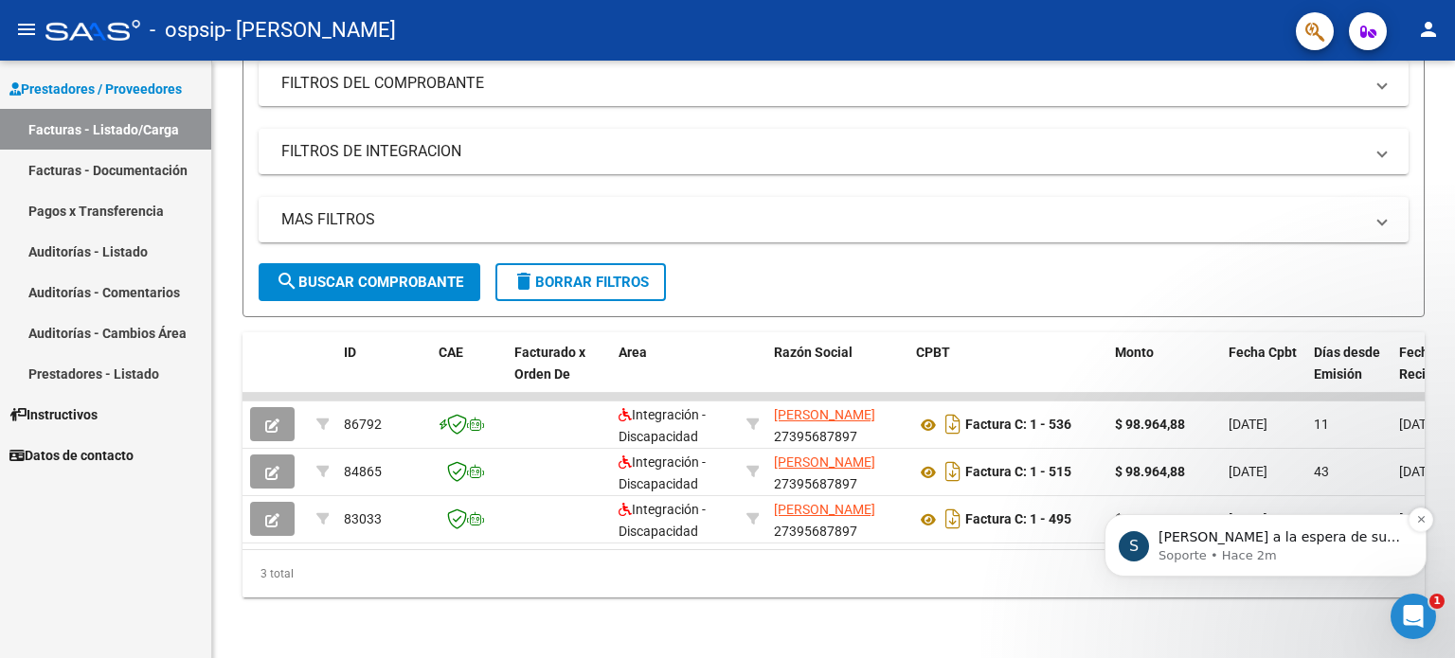
click at [1269, 533] on p "[PERSON_NAME] a la espera de sus comentarios" at bounding box center [1281, 538] width 244 height 19
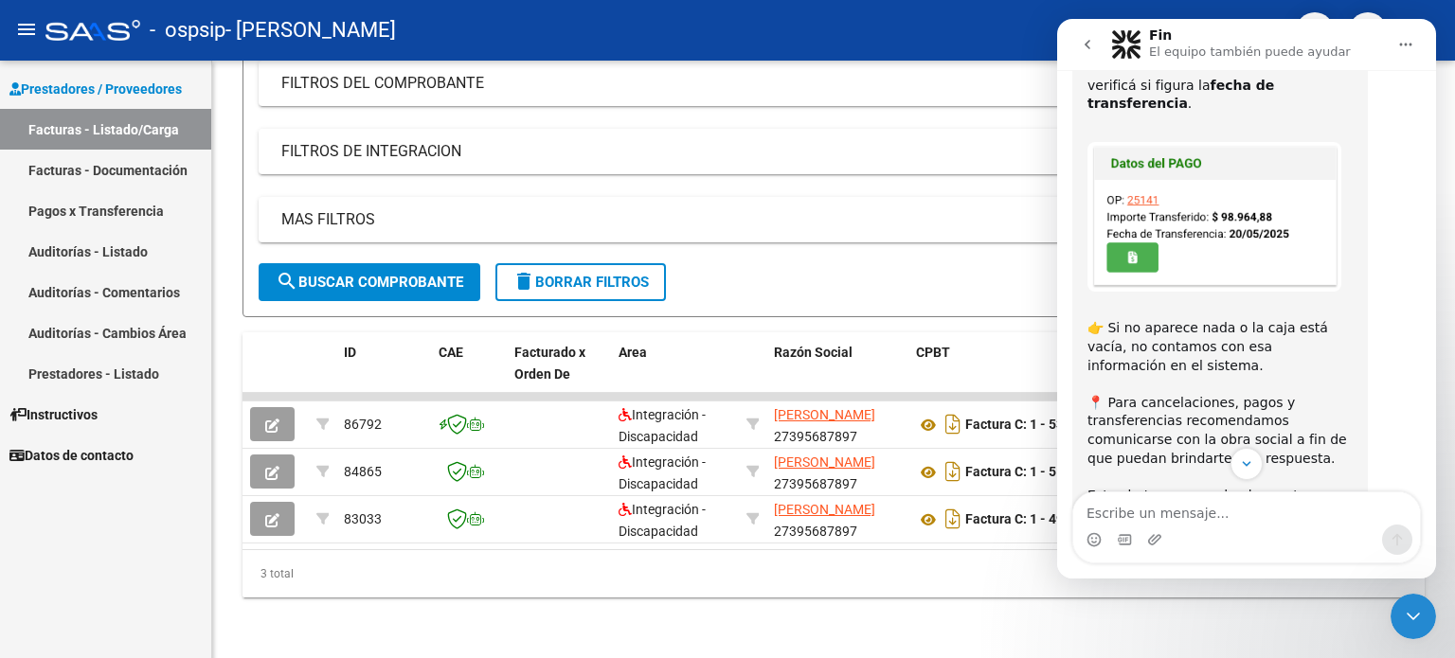
scroll to position [612, 0]
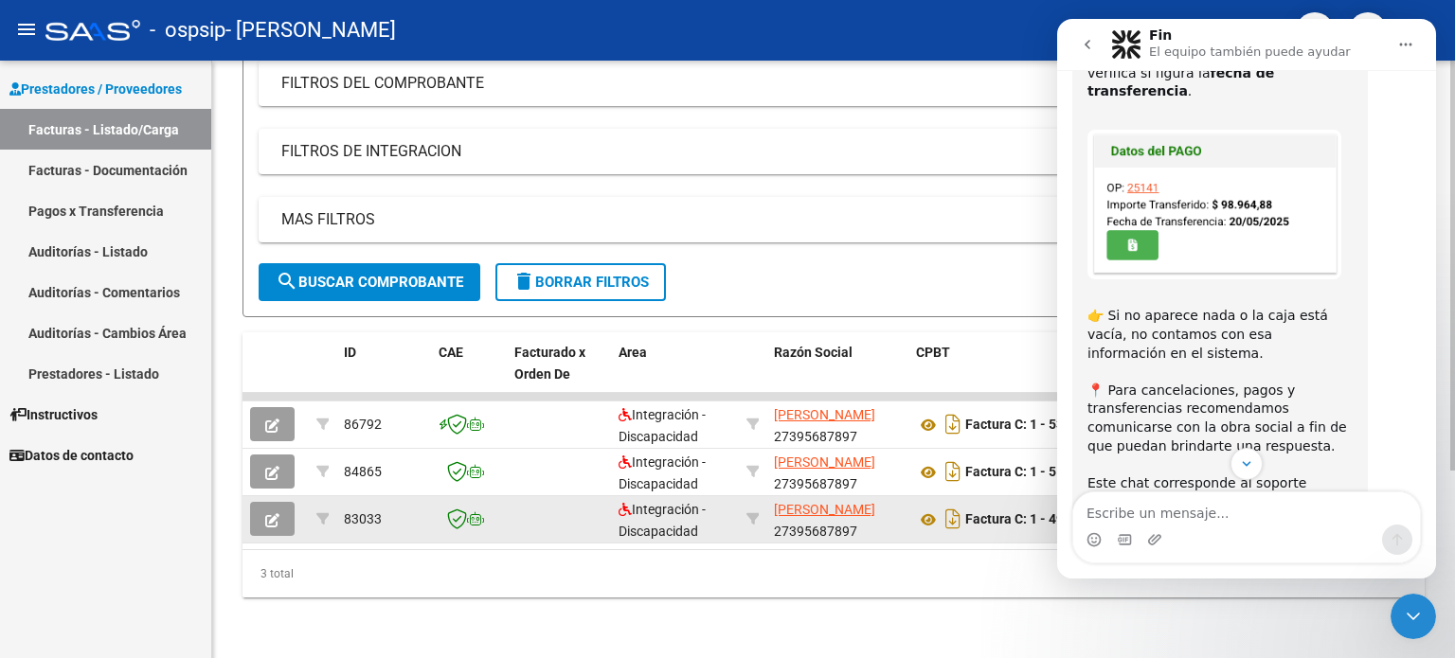
click at [290, 507] on button "button" at bounding box center [272, 519] width 45 height 34
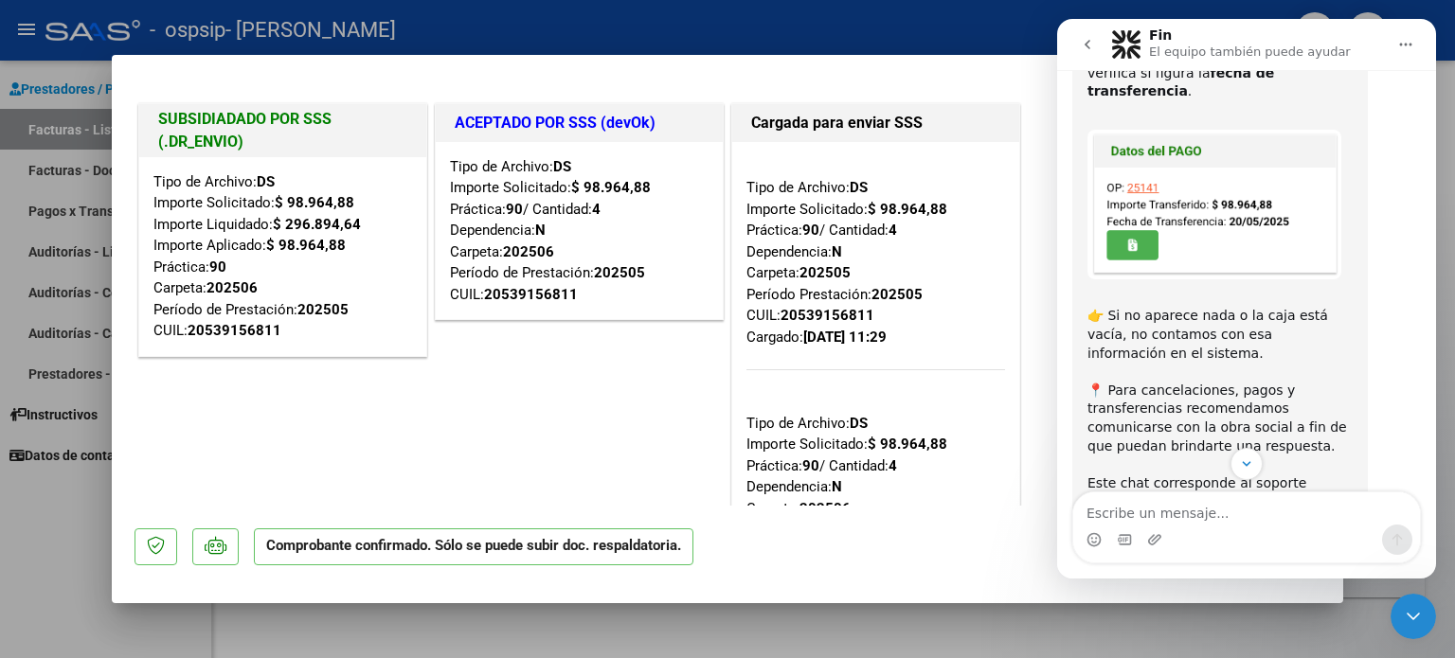
click at [1315, 289] on div "👉 Si no aparece nada o la caja está vacía, no contamos con esa información en e…" at bounding box center [1220, 410] width 265 height 242
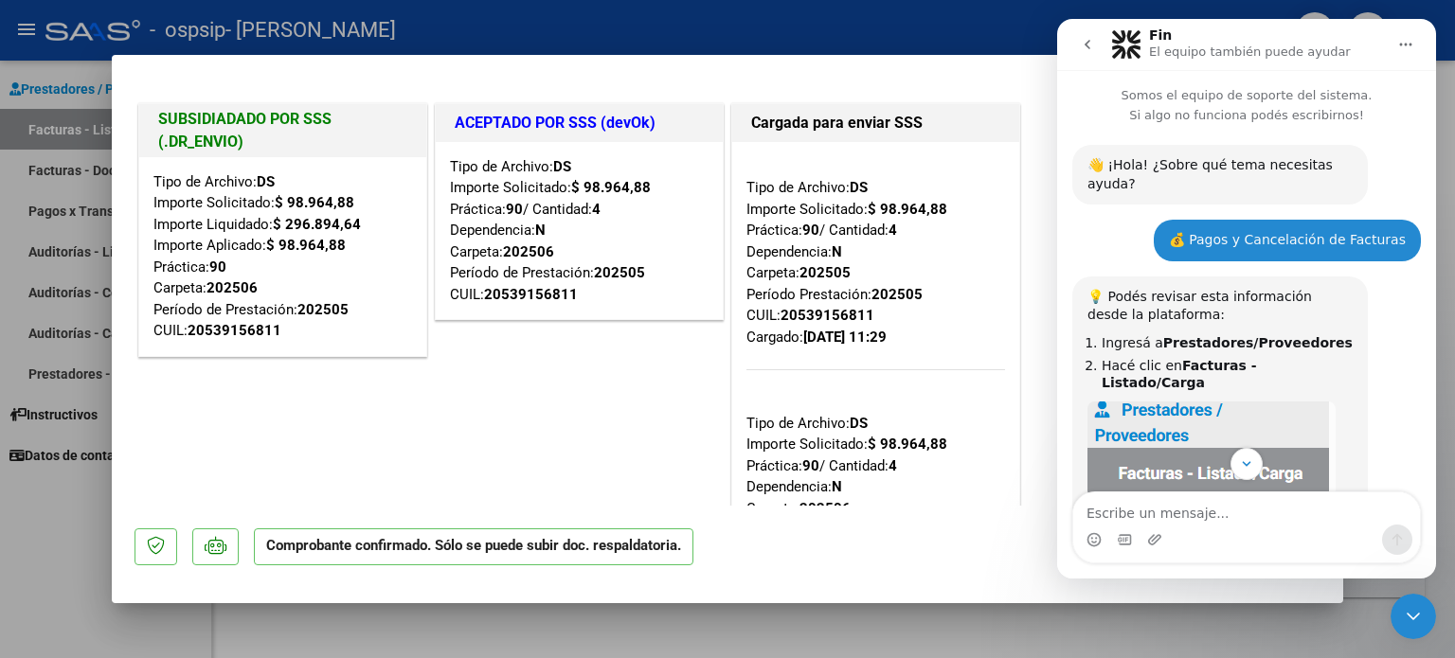
scroll to position [188, 0]
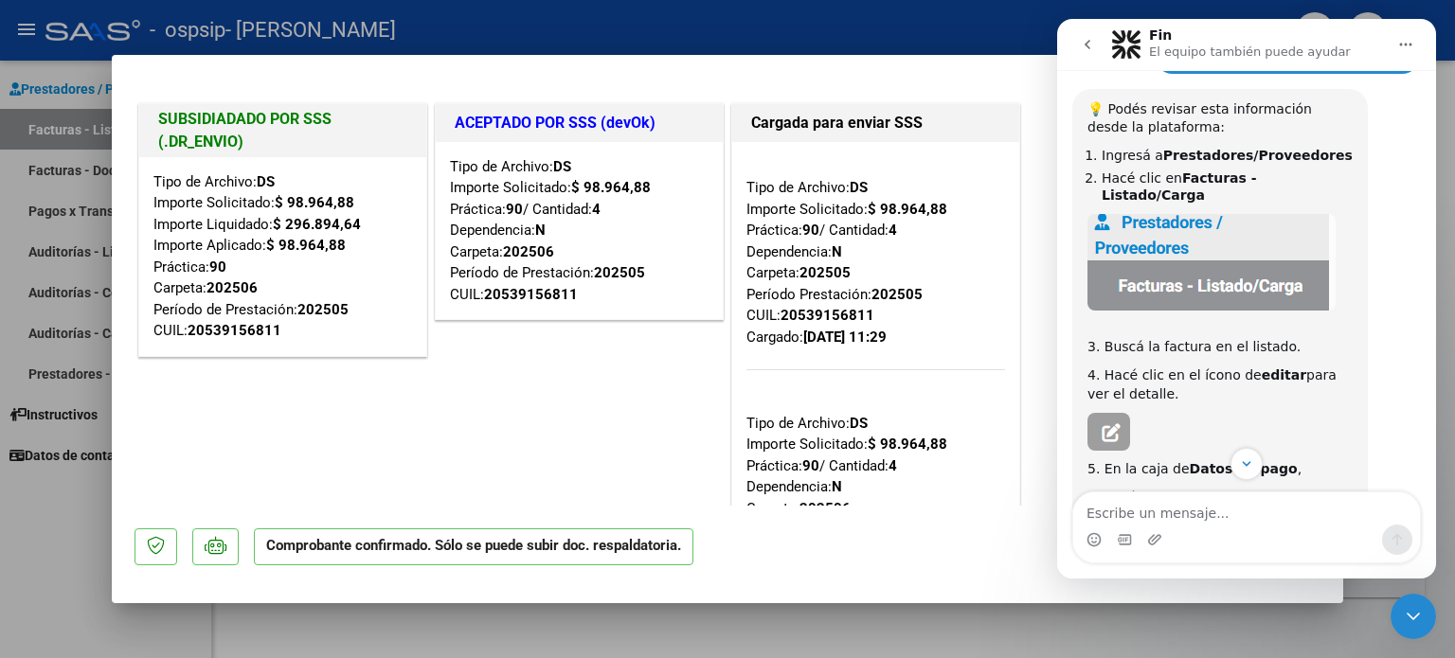
click at [1418, 607] on icon "Cerrar Intercom Messenger" at bounding box center [1413, 616] width 23 height 23
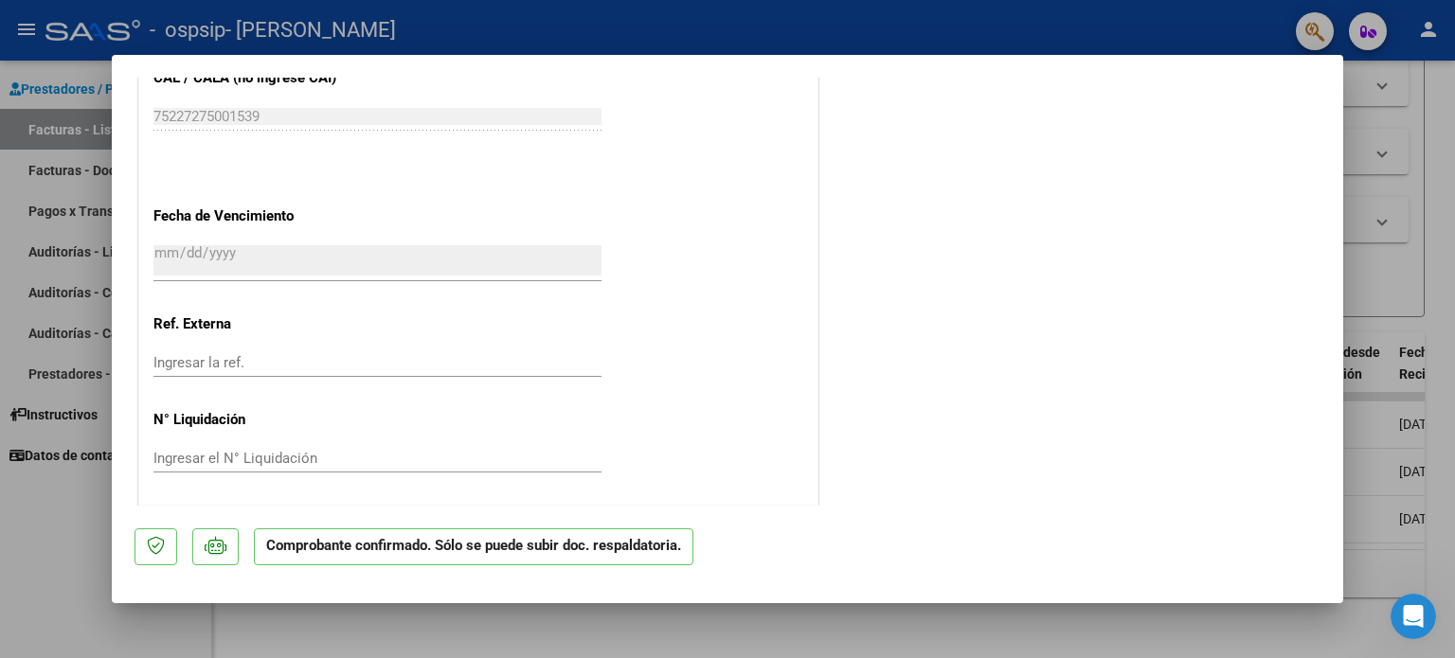
scroll to position [0, 0]
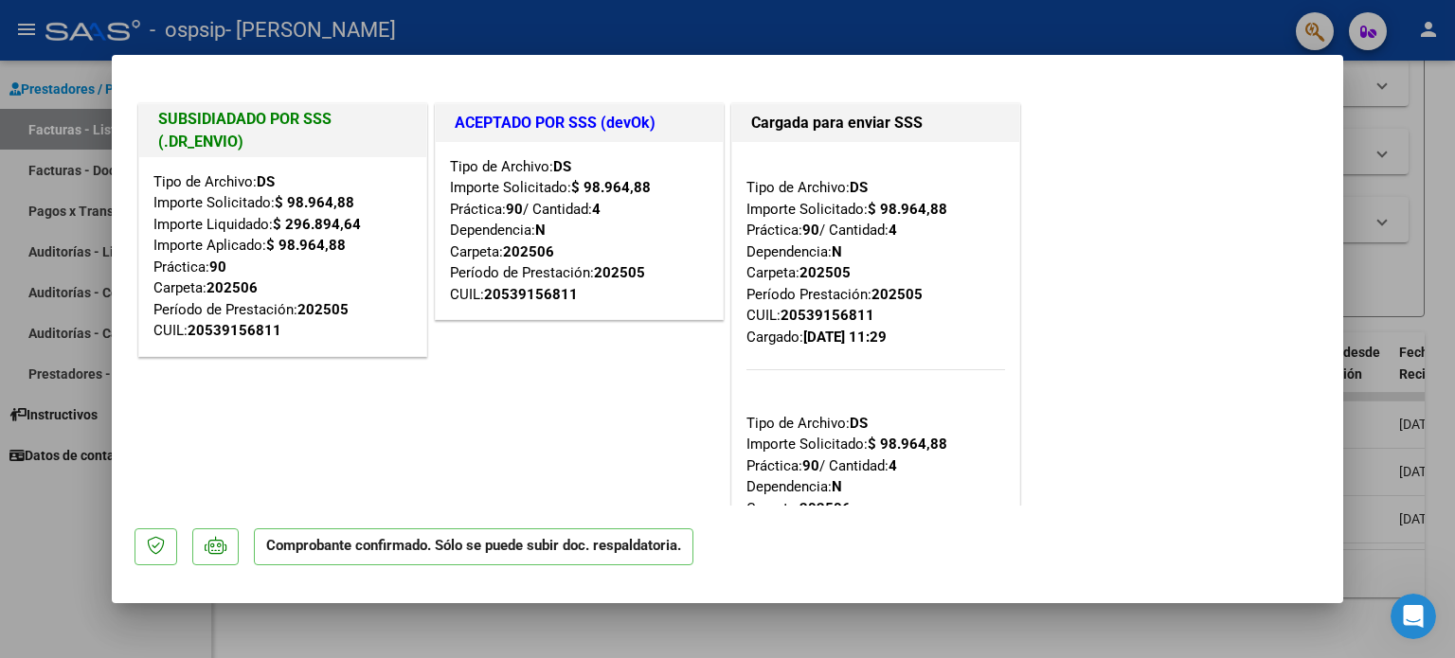
drag, startPoint x: 1209, startPoint y: 137, endPoint x: 1134, endPoint y: 473, distance: 343.6
click at [1134, 473] on div "SUBSIDIADADO POR SSS (.DR_ENVIO) Tipo de Archivo: DS Importe Solicitado: $ 98.9…" at bounding box center [728, 473] width 1186 height 749
click at [898, 444] on strong "$ 98.964,88" at bounding box center [908, 444] width 80 height 17
click at [78, 477] on div at bounding box center [727, 329] width 1455 height 658
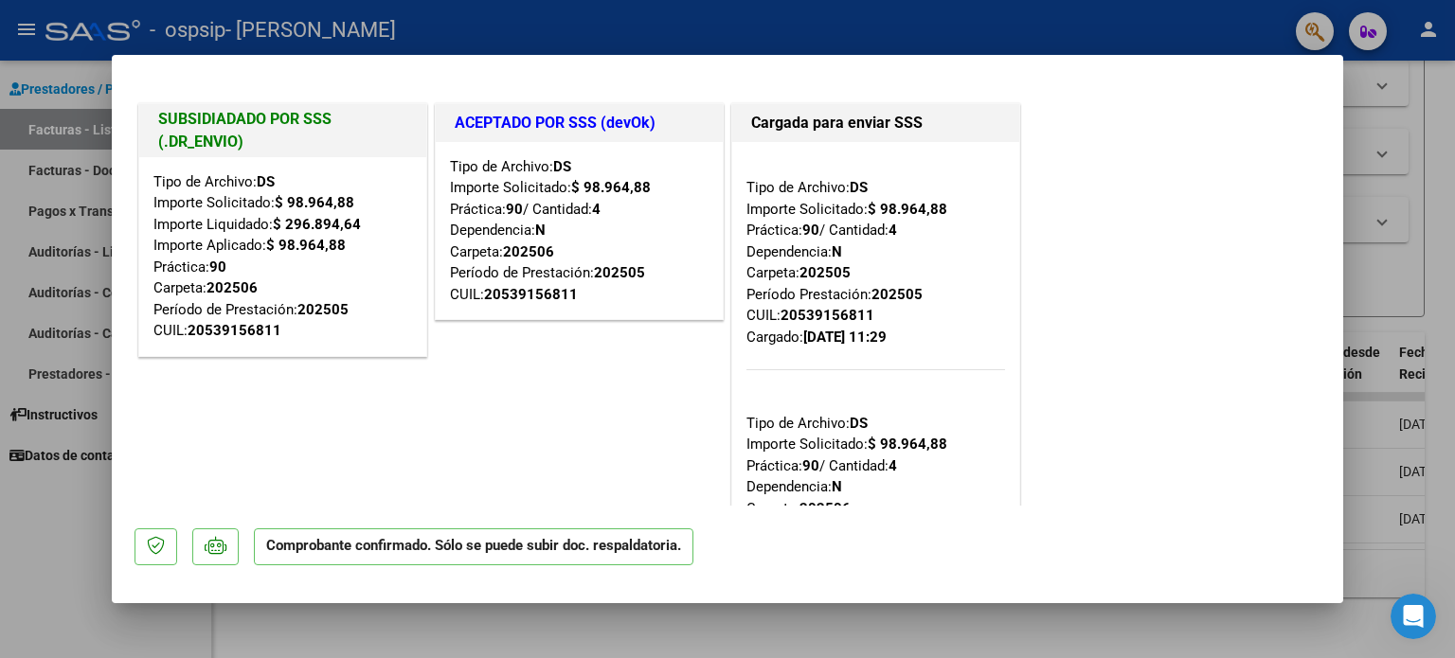
type input "$ 0,00"
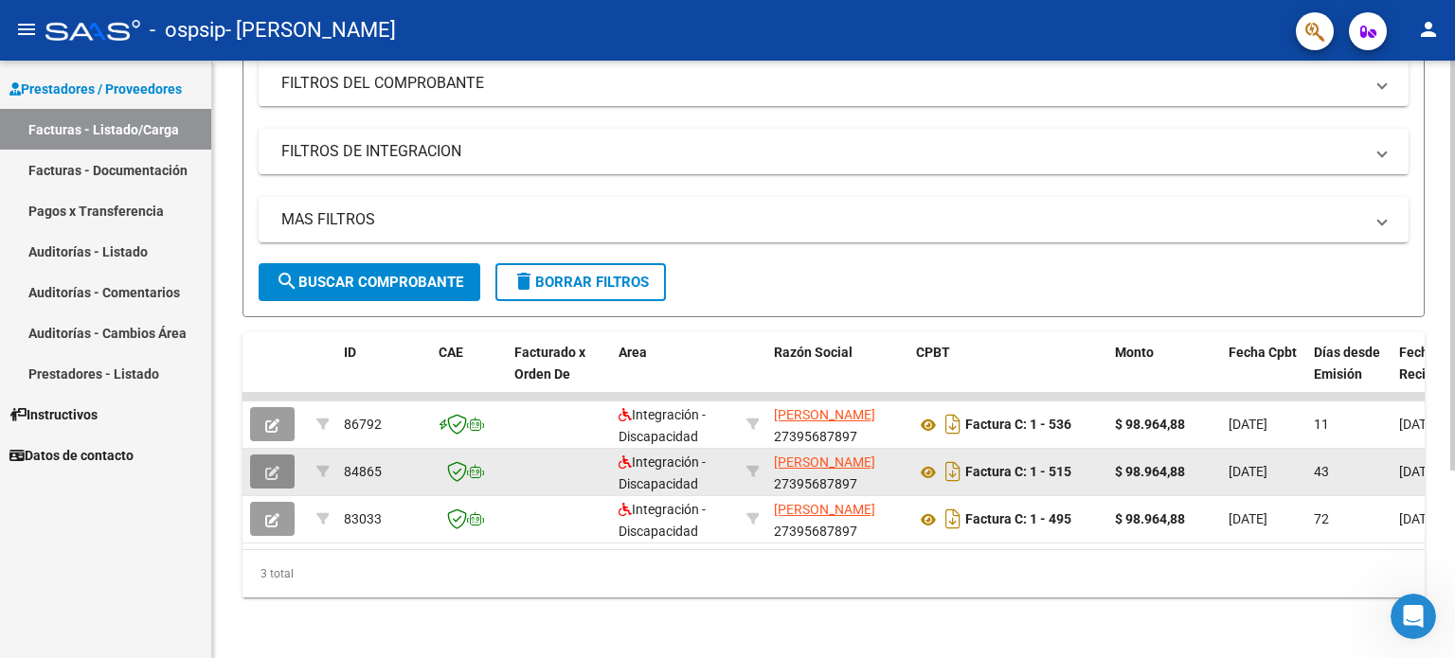
click at [277, 466] on icon "button" at bounding box center [272, 473] width 14 height 14
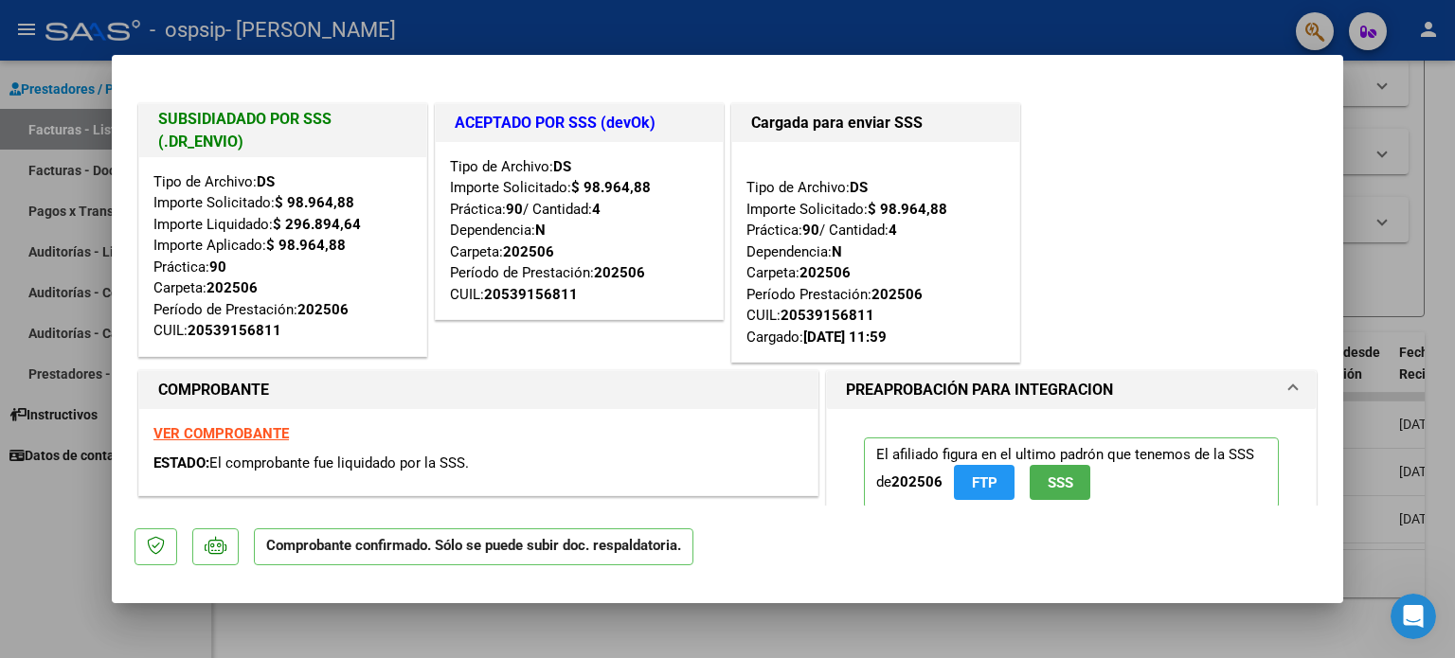
click at [1412, 240] on div at bounding box center [727, 329] width 1455 height 658
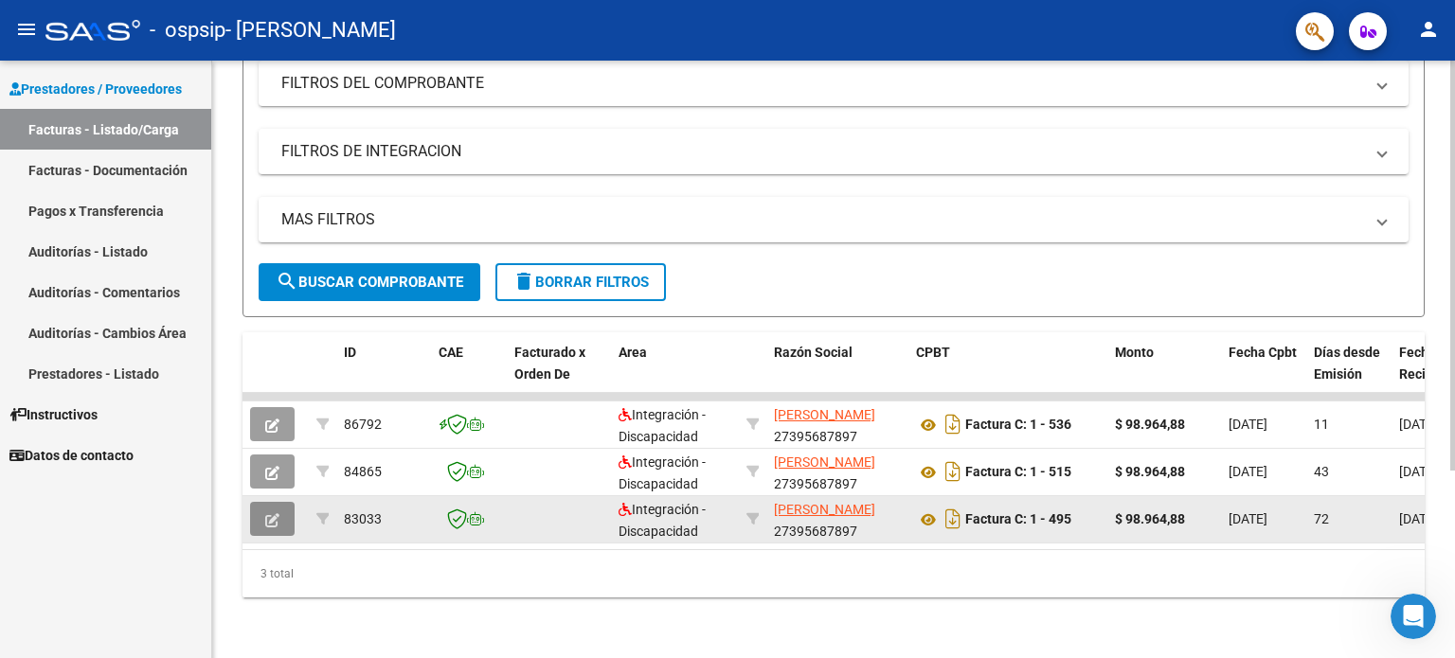
click at [281, 505] on button "button" at bounding box center [272, 519] width 45 height 34
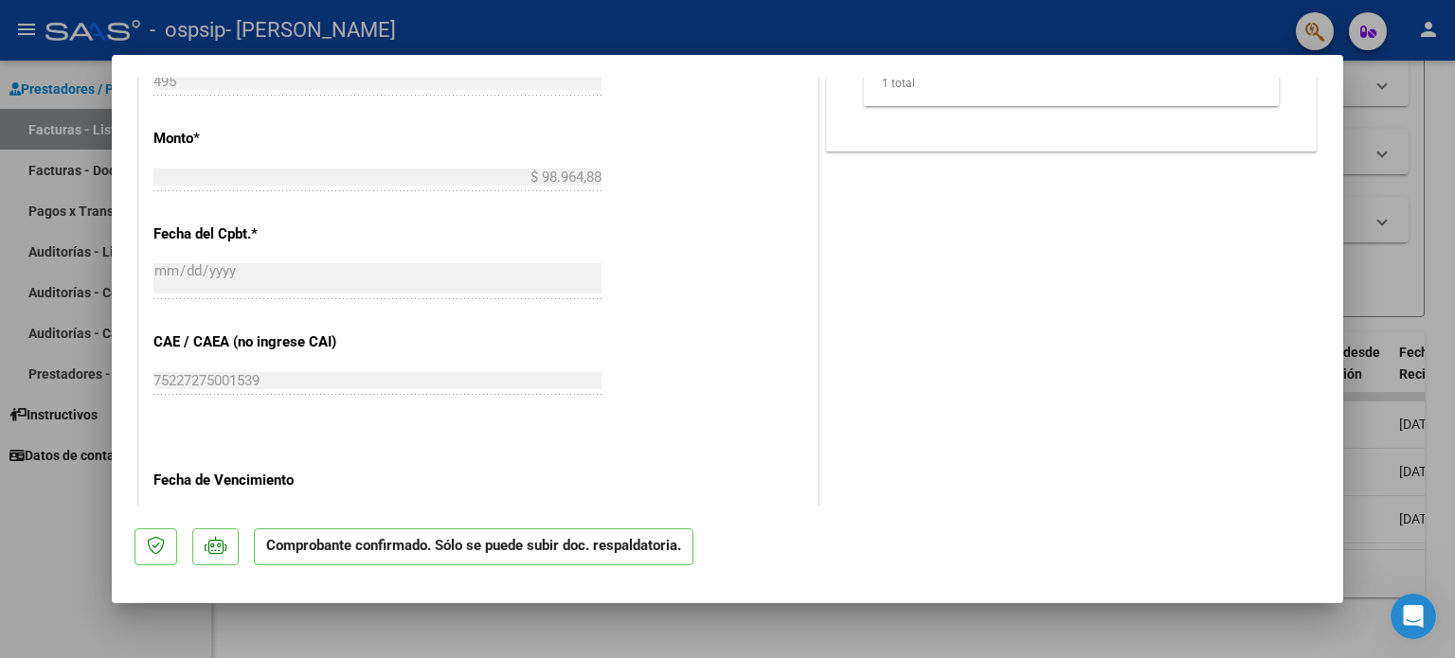
scroll to position [1819, 0]
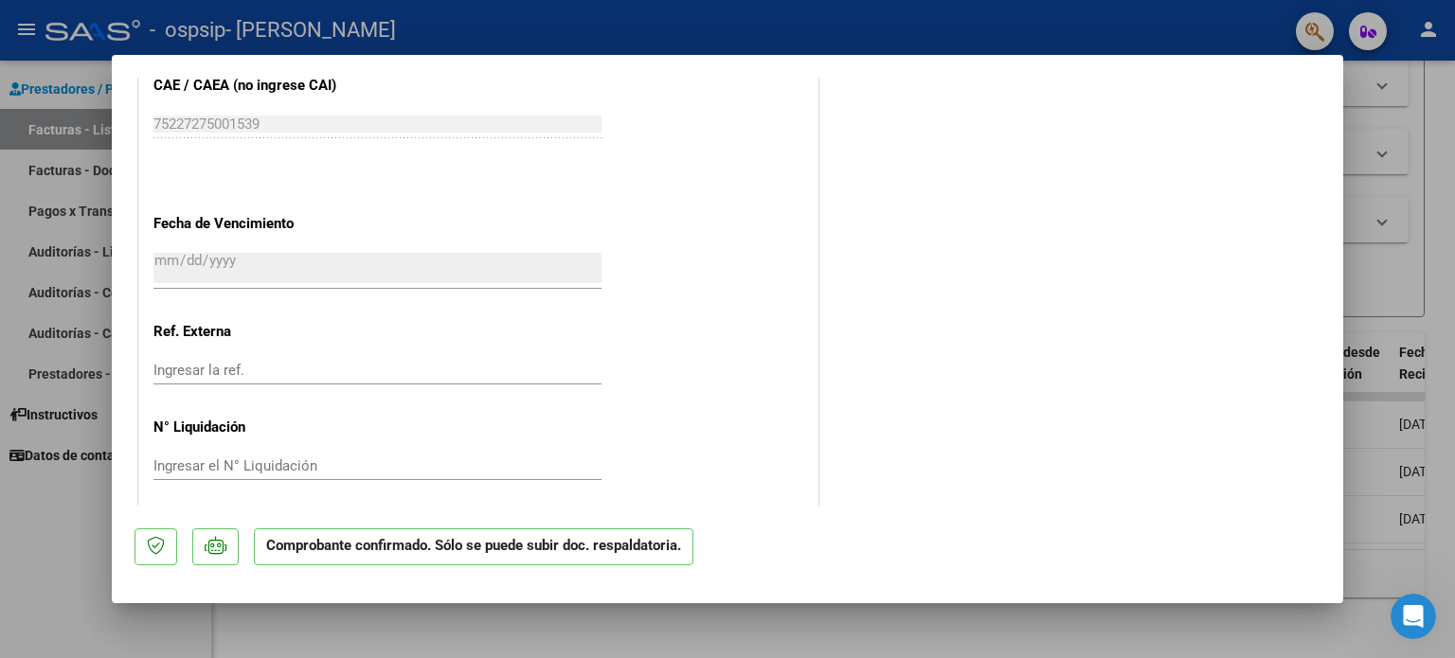
click at [1416, 432] on div at bounding box center [727, 329] width 1455 height 658
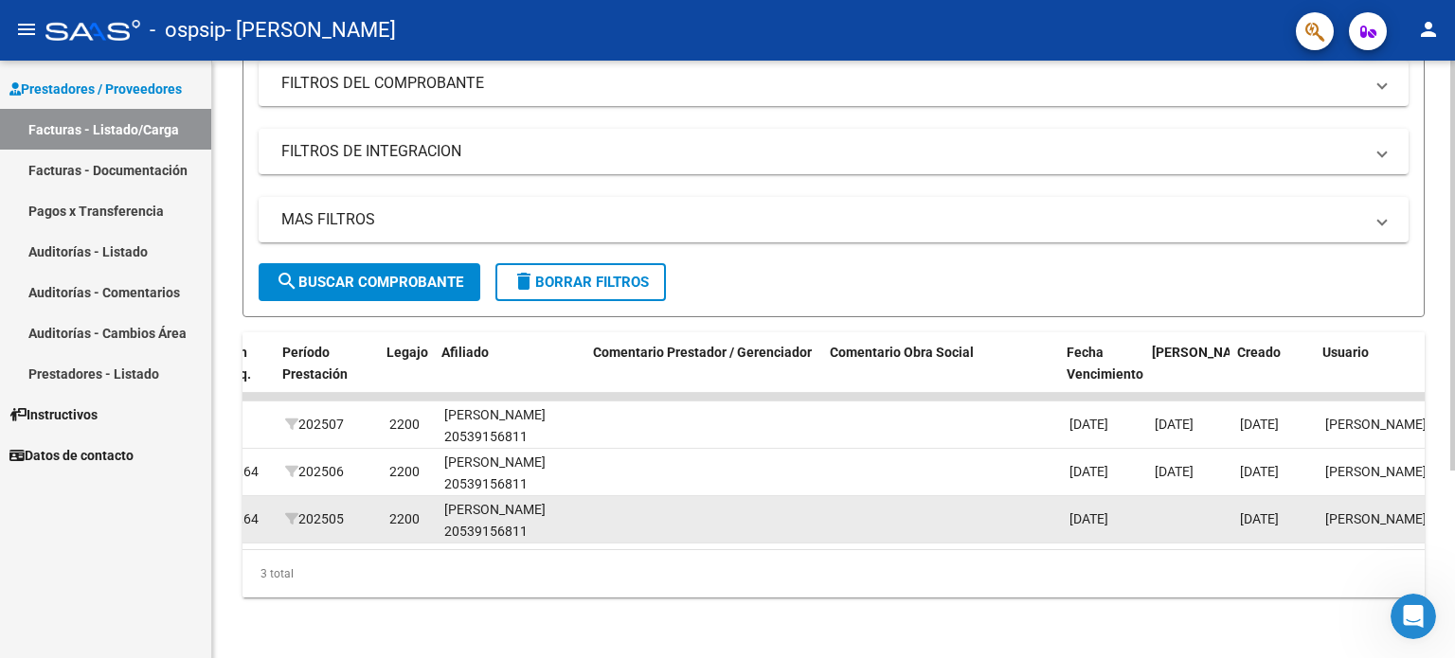
scroll to position [0, 2429]
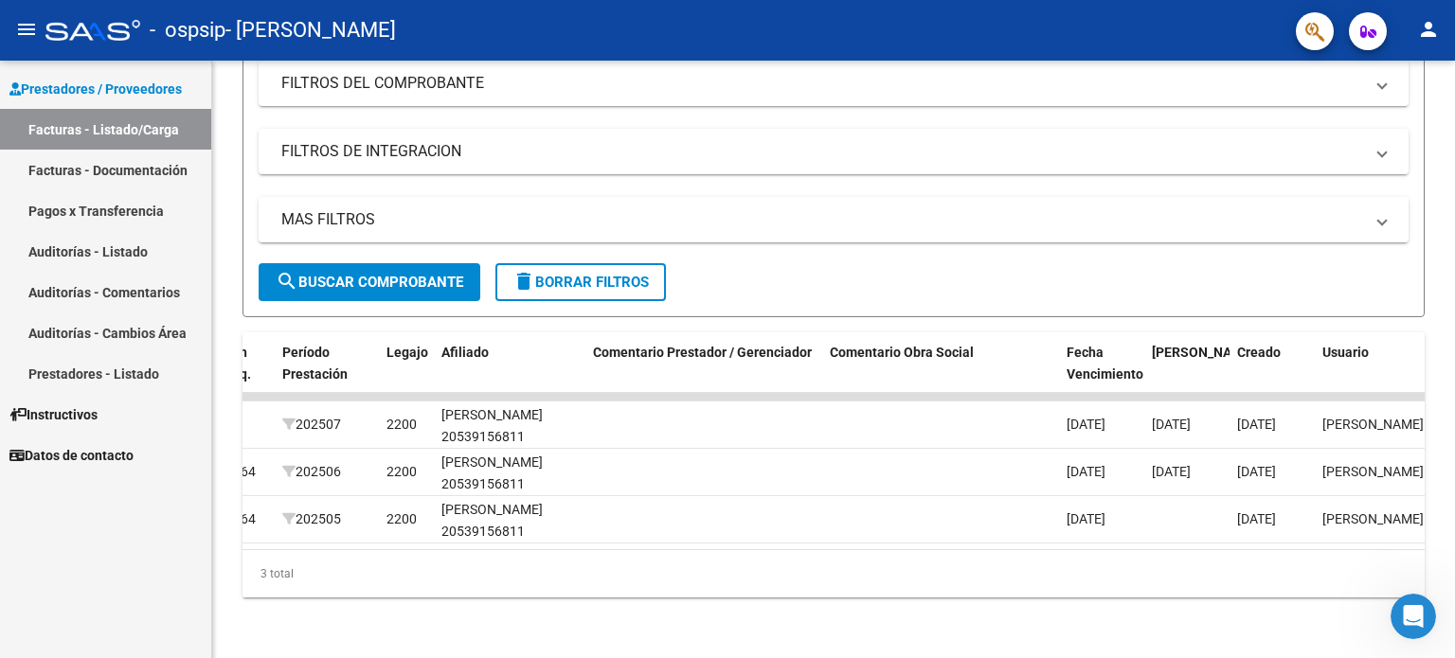
click at [1409, 614] on icon "Abrir Intercom Messenger" at bounding box center [1413, 617] width 31 height 31
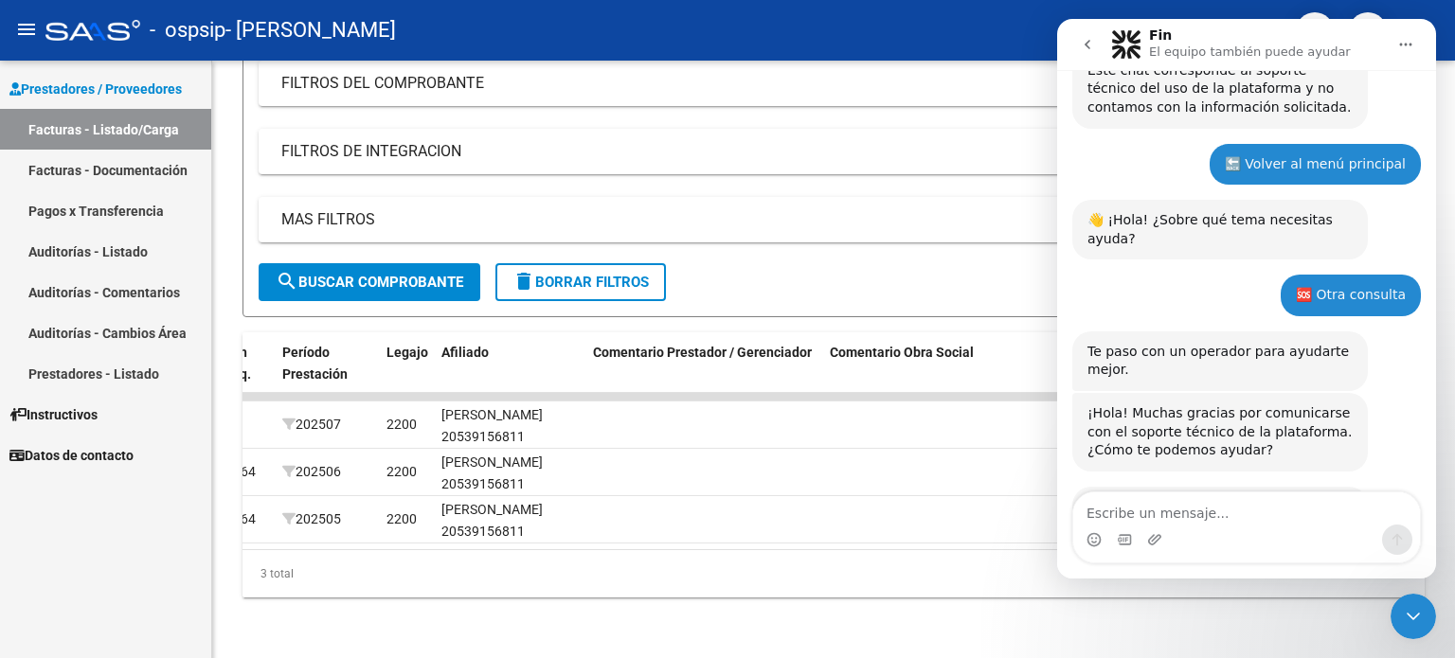
scroll to position [1029, 0]
click at [923, 273] on form "Filtros Id Area Area Todos Confirmado Mostrar totalizadores FILTROS DEL COMPROB…" at bounding box center [834, 140] width 1182 height 354
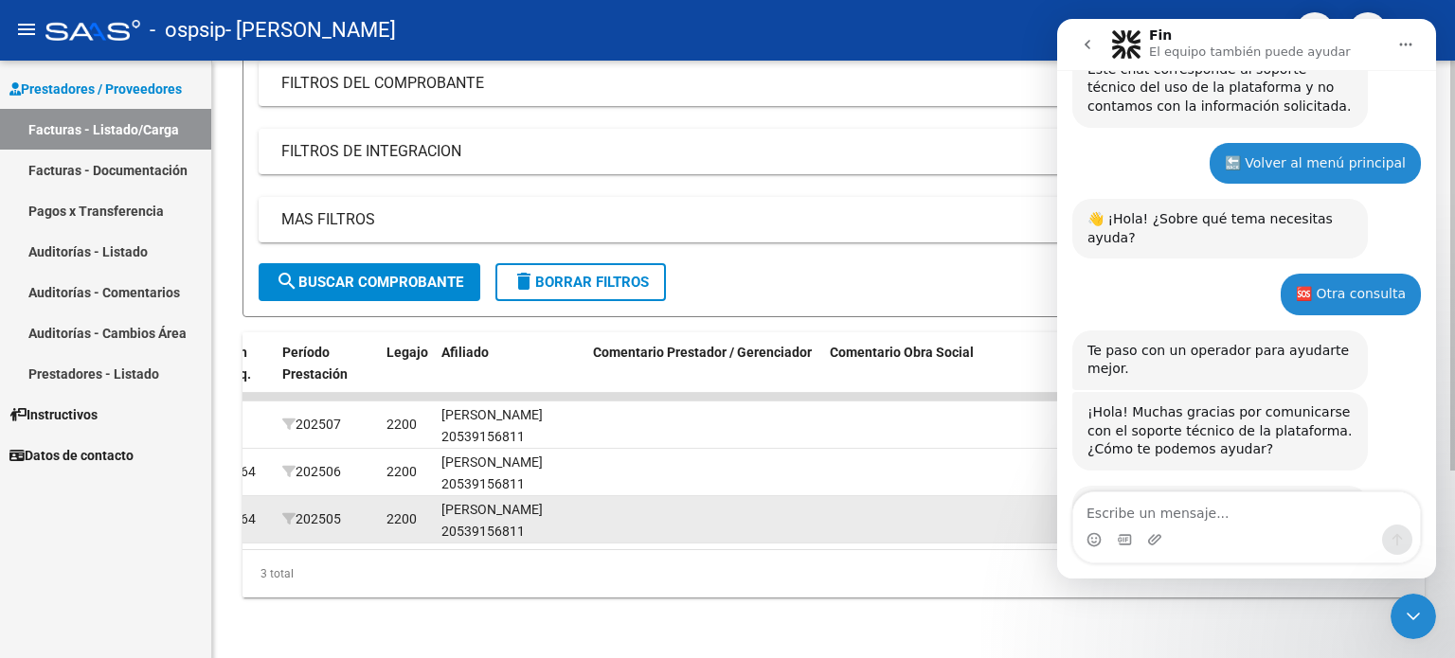
click at [913, 515] on datatable-body-cell at bounding box center [940, 519] width 237 height 46
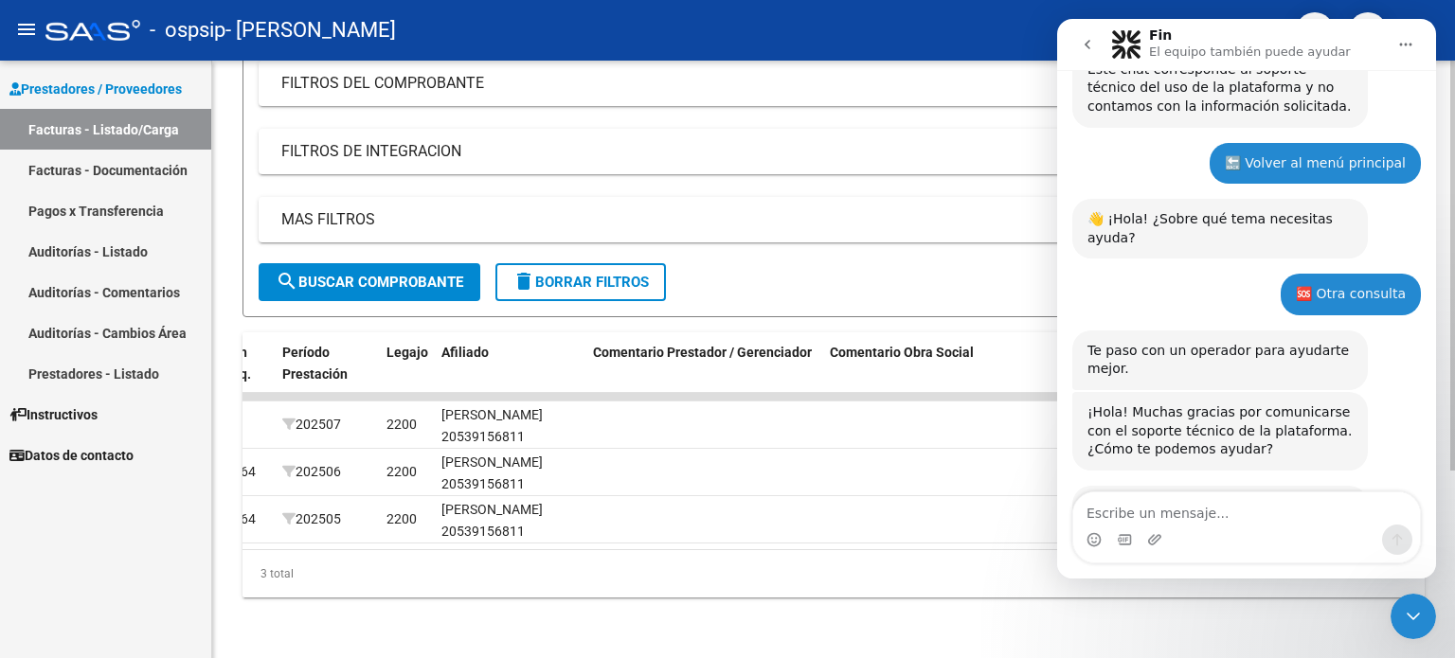
click at [1026, 613] on div "Video tutorial PRESTADORES -> Listado de CPBTs Emitidos por Prestadores / Prove…" at bounding box center [833, 228] width 1243 height 859
click at [1415, 625] on icon "Cerrar Intercom Messenger" at bounding box center [1413, 616] width 23 height 23
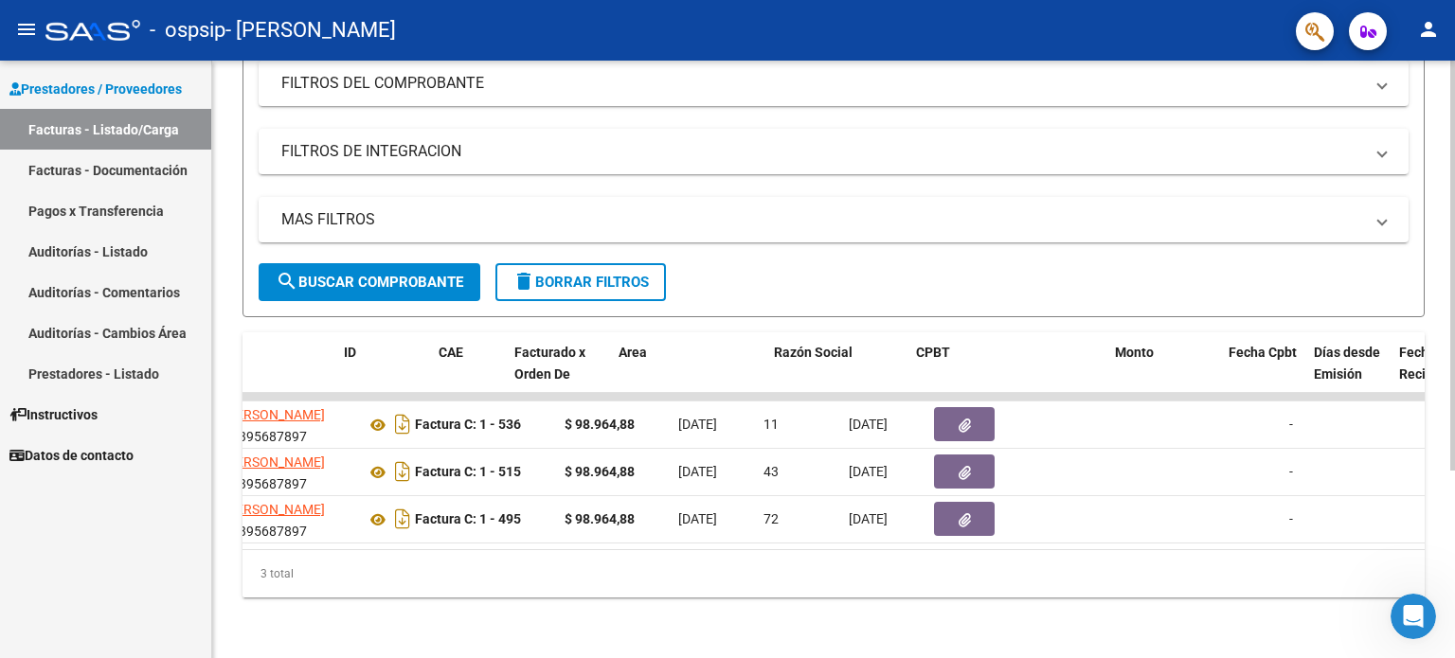
scroll to position [0, 0]
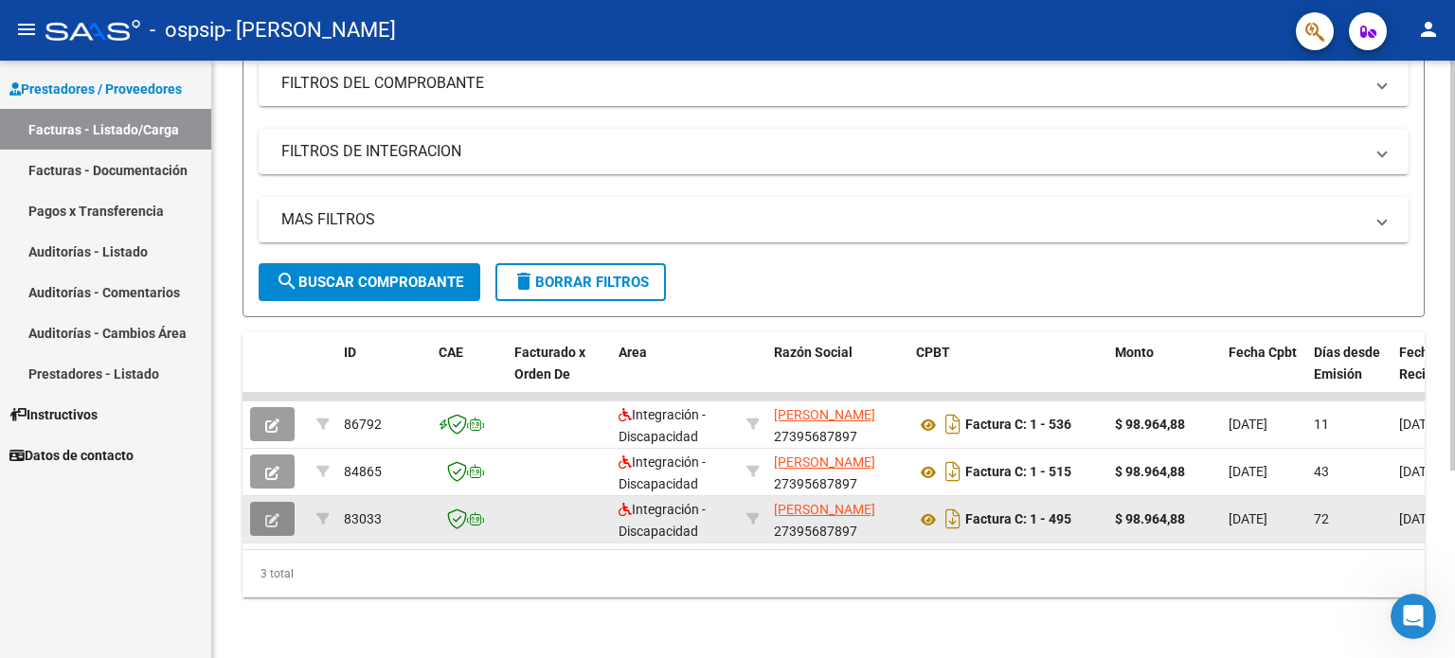
click at [265, 514] on button "button" at bounding box center [272, 519] width 45 height 34
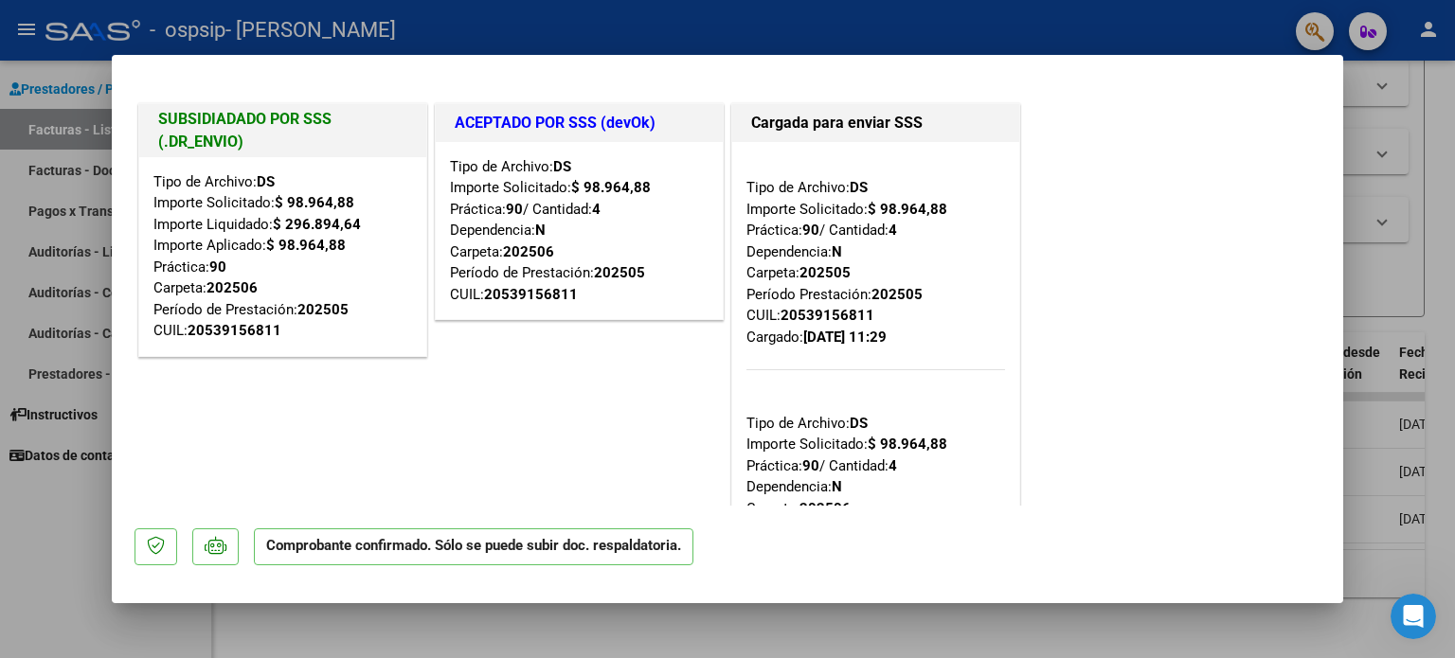
click at [1371, 151] on div at bounding box center [727, 329] width 1455 height 658
type input "$ 0,00"
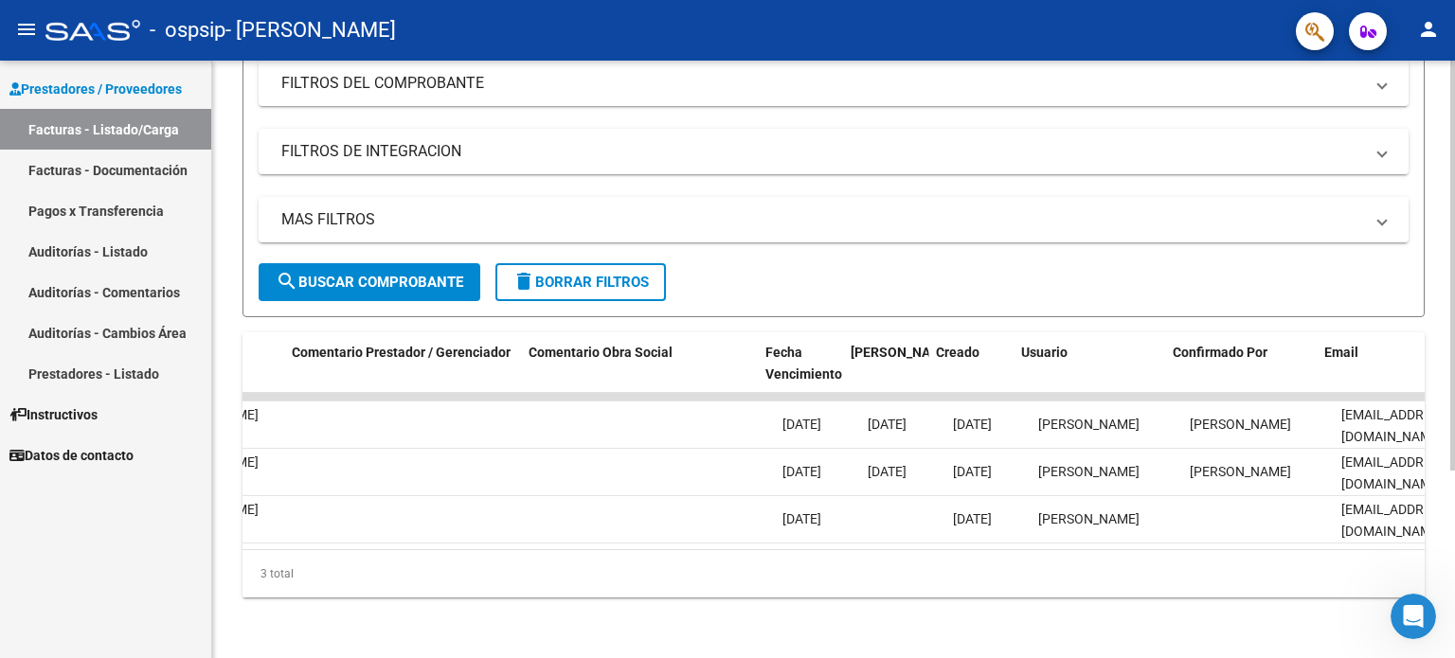
scroll to position [0, 2812]
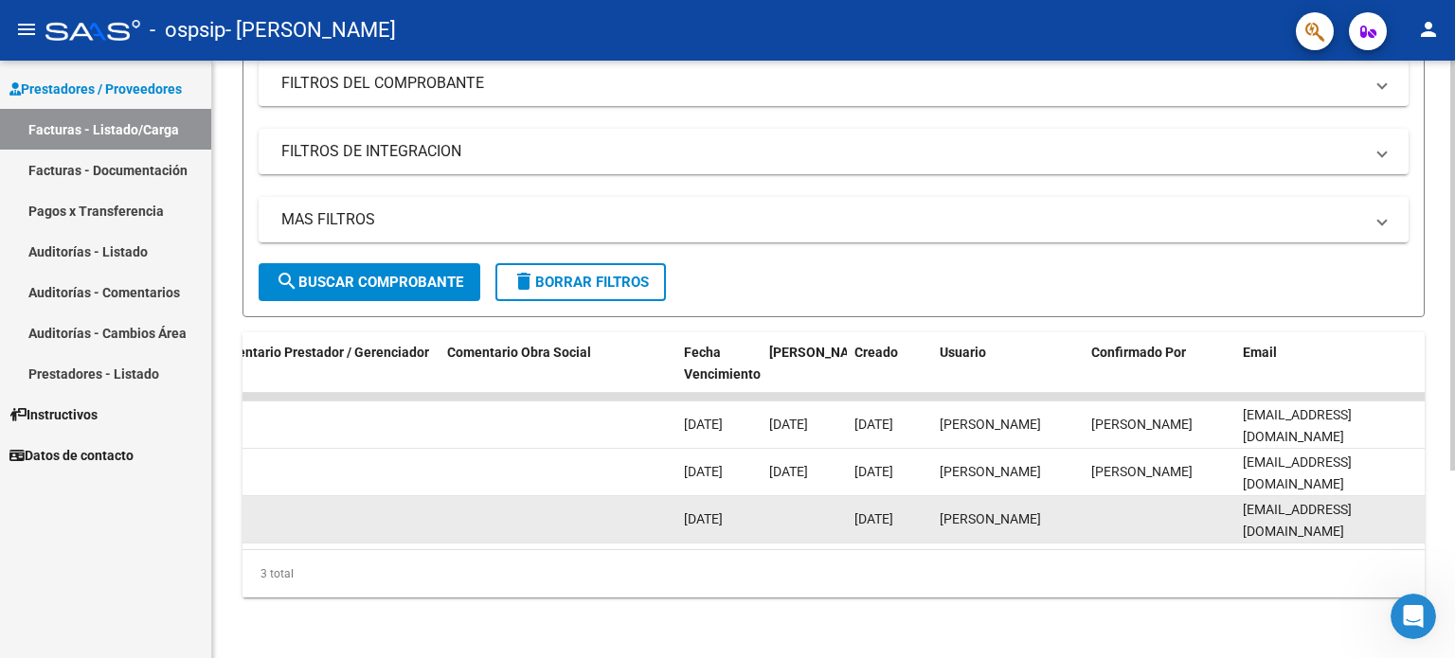
click at [1134, 516] on datatable-body-cell at bounding box center [1160, 519] width 152 height 46
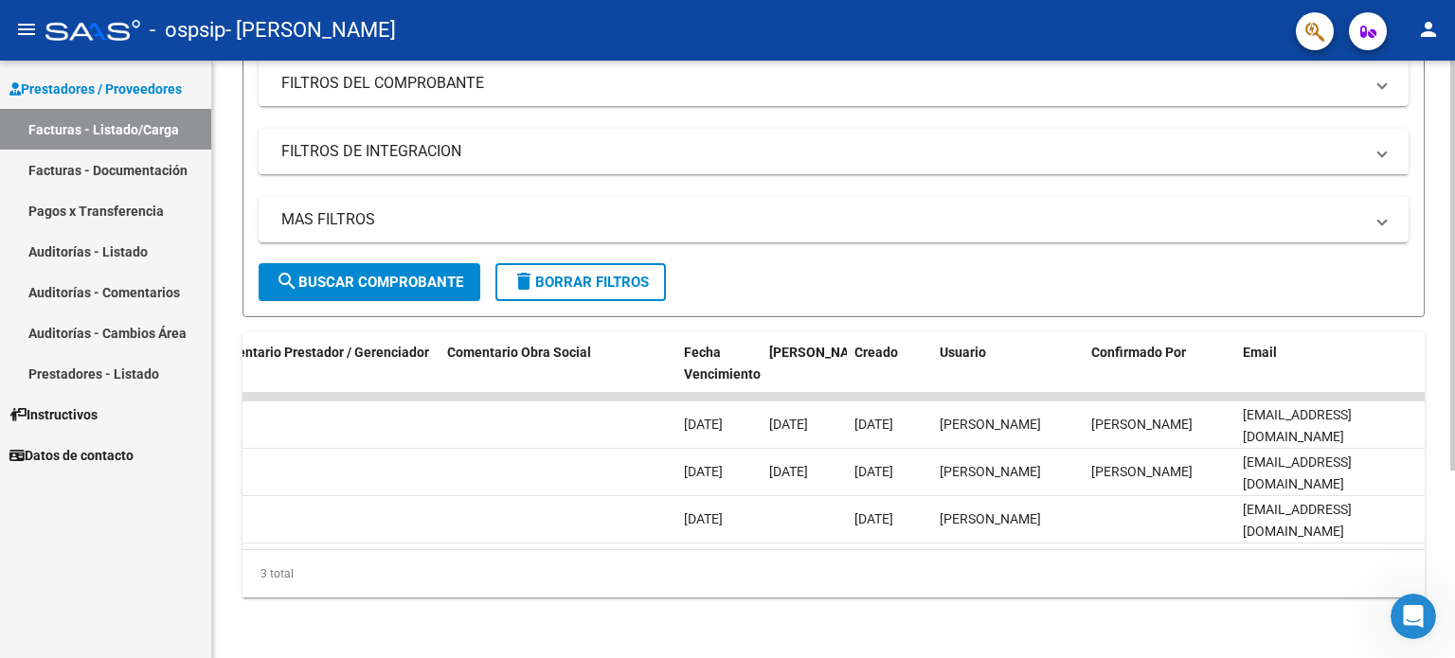
drag, startPoint x: 1122, startPoint y: 551, endPoint x: 1097, endPoint y: 549, distance: 24.8
click at [1097, 549] on div "ID CAE Facturado x Orden De Area Razón Social CPBT Monto Fecha Cpbt Días desde …" at bounding box center [834, 465] width 1182 height 265
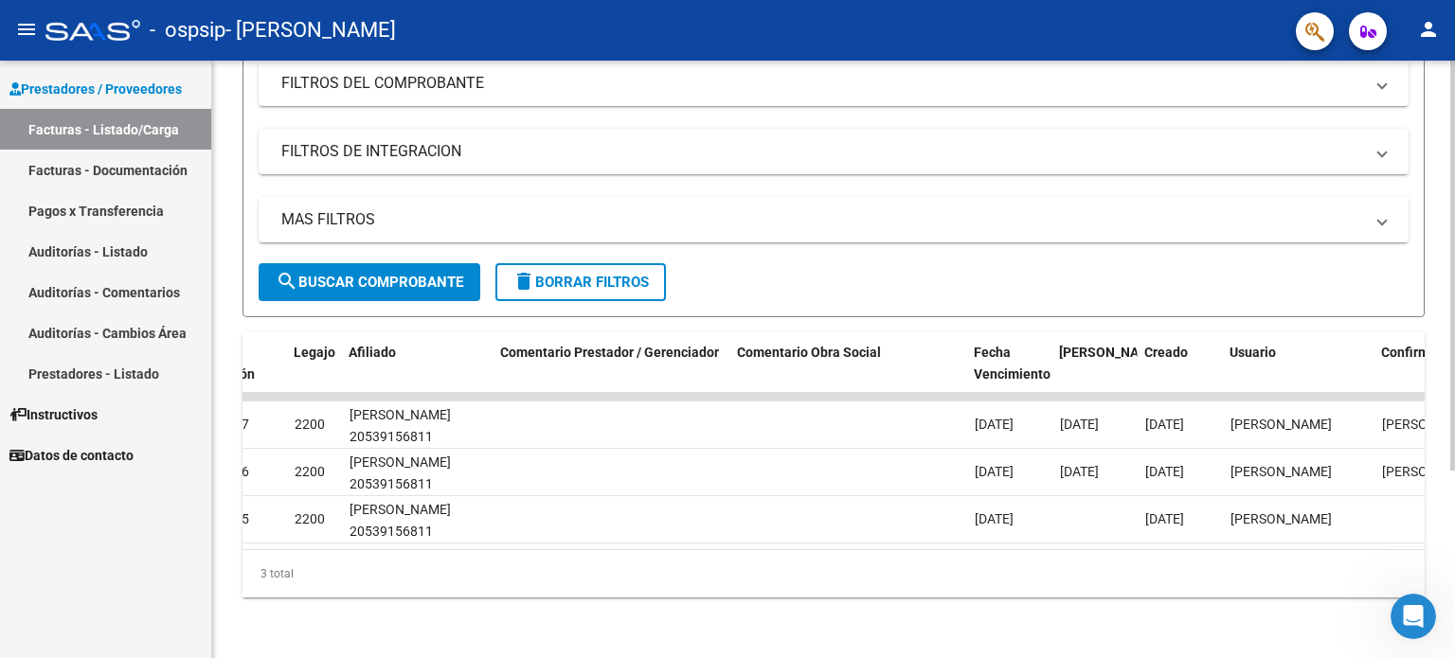
click at [954, 605] on div "Video tutorial PRESTADORES -> Listado de CPBTs Emitidos por Prestadores / Prove…" at bounding box center [833, 228] width 1243 height 859
click at [988, 612] on div "Video tutorial PRESTADORES -> Listado de CPBTs Emitidos por Prestadores / Prove…" at bounding box center [833, 228] width 1243 height 859
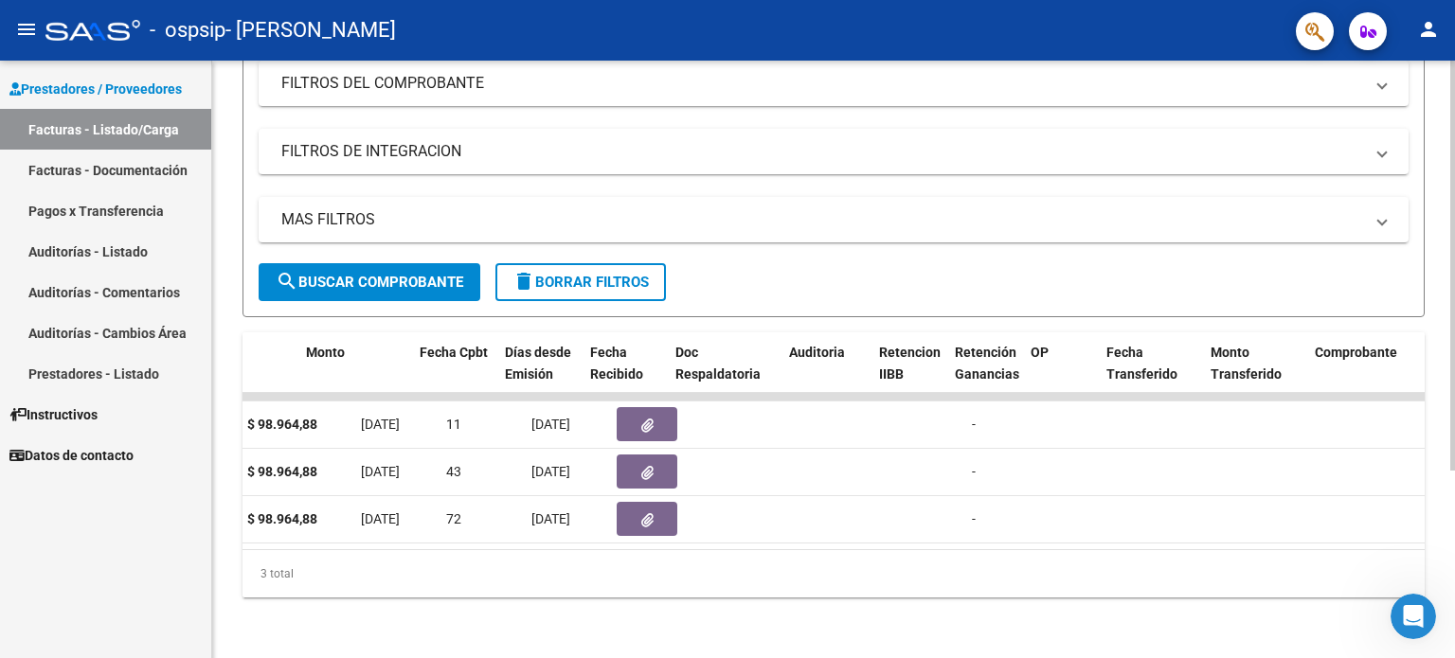
scroll to position [0, 0]
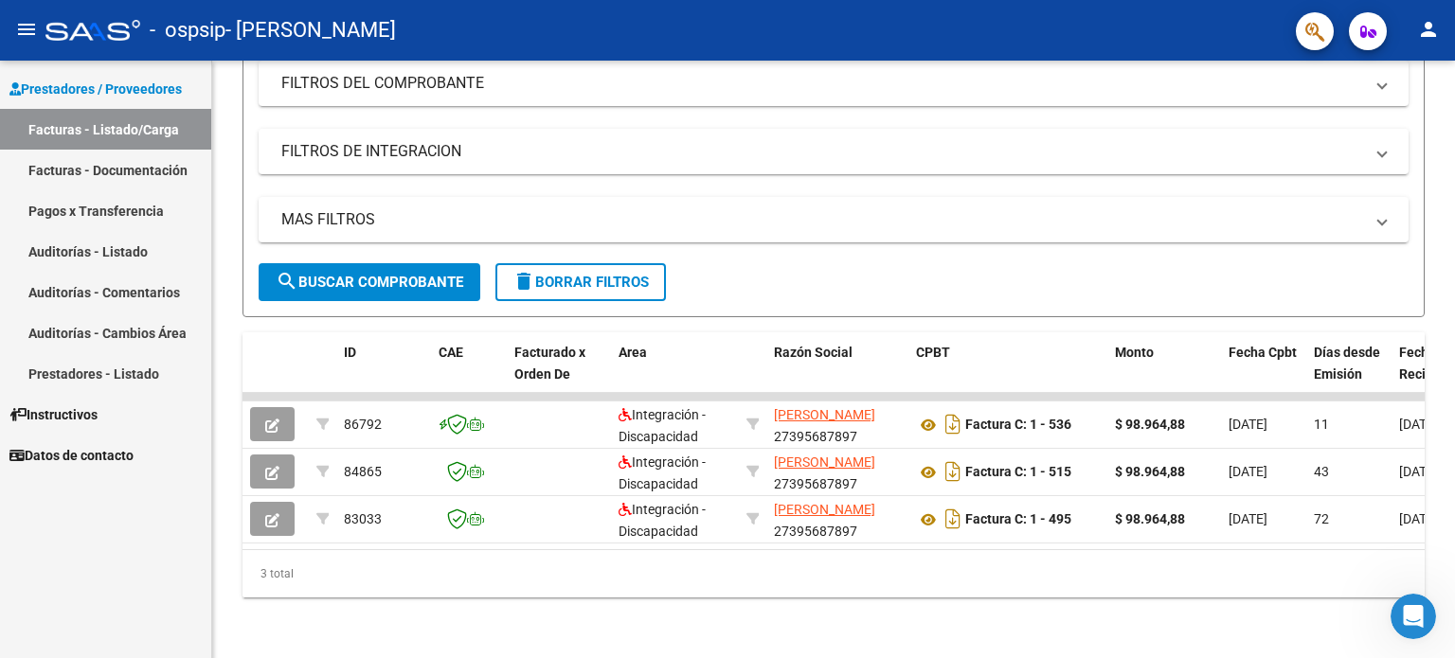
click at [53, 16] on div "- ospsip - [PERSON_NAME]" at bounding box center [662, 30] width 1235 height 42
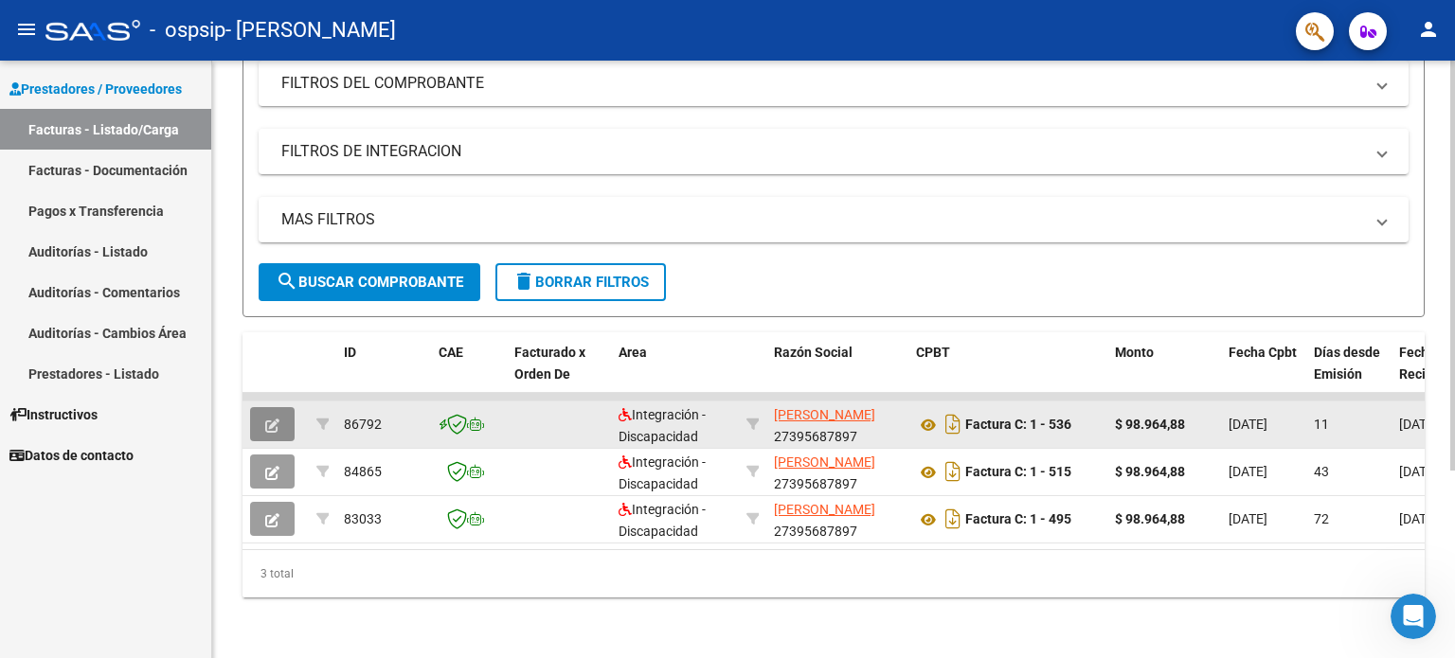
click at [269, 422] on button "button" at bounding box center [272, 424] width 45 height 34
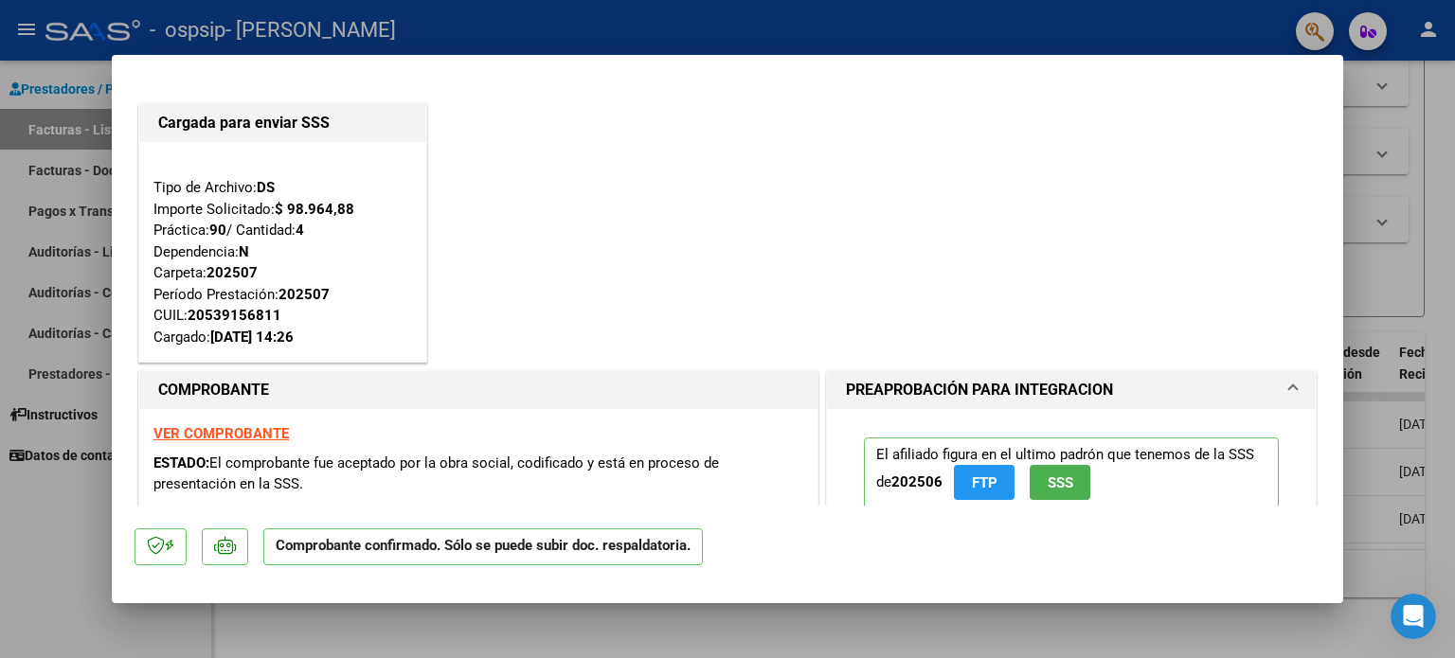
click at [1364, 141] on div at bounding box center [727, 329] width 1455 height 658
type input "$ 0,00"
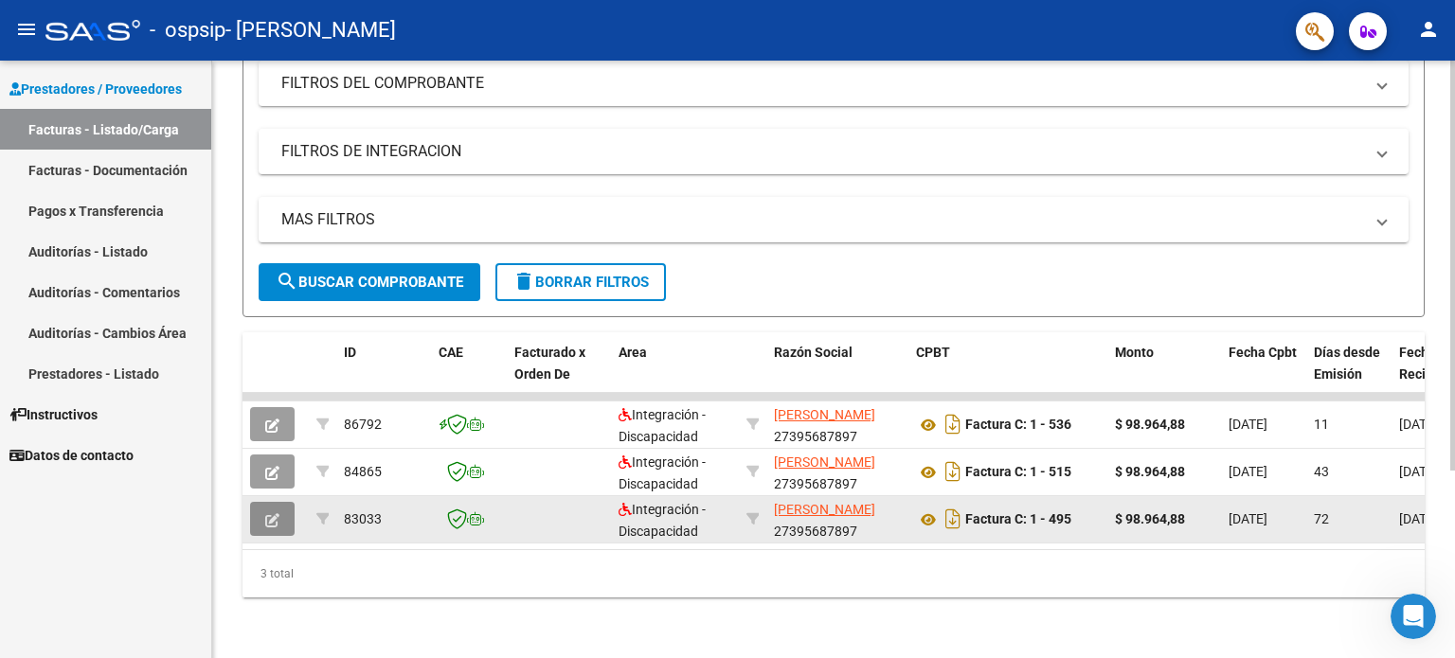
click at [279, 510] on button "button" at bounding box center [272, 519] width 45 height 34
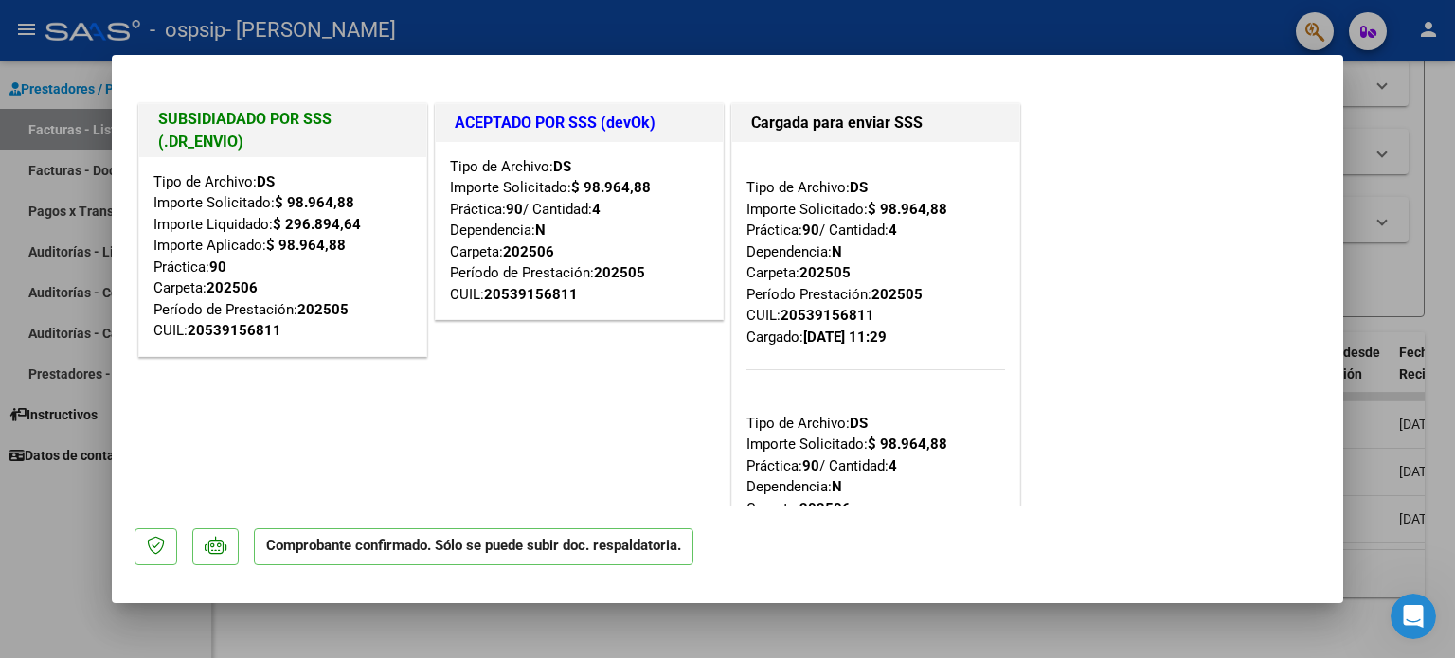
click at [1441, 191] on div at bounding box center [727, 329] width 1455 height 658
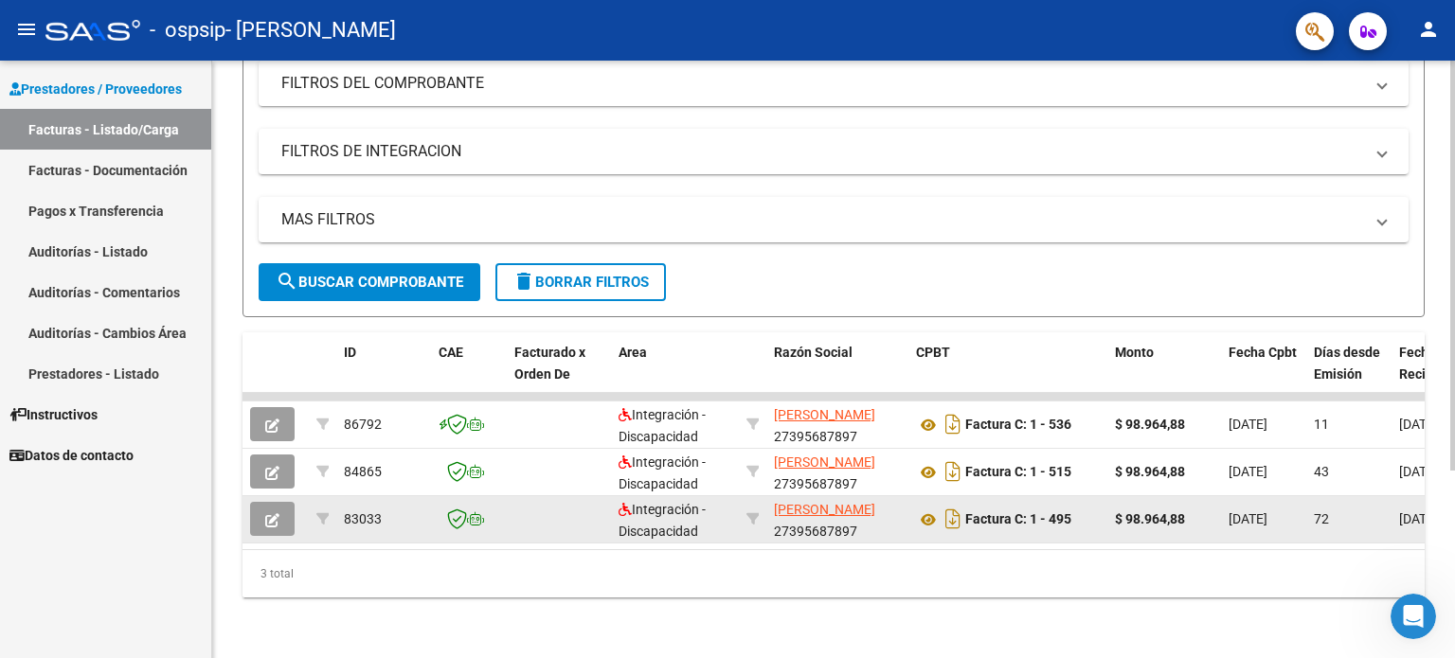
click at [270, 514] on icon "button" at bounding box center [272, 521] width 14 height 14
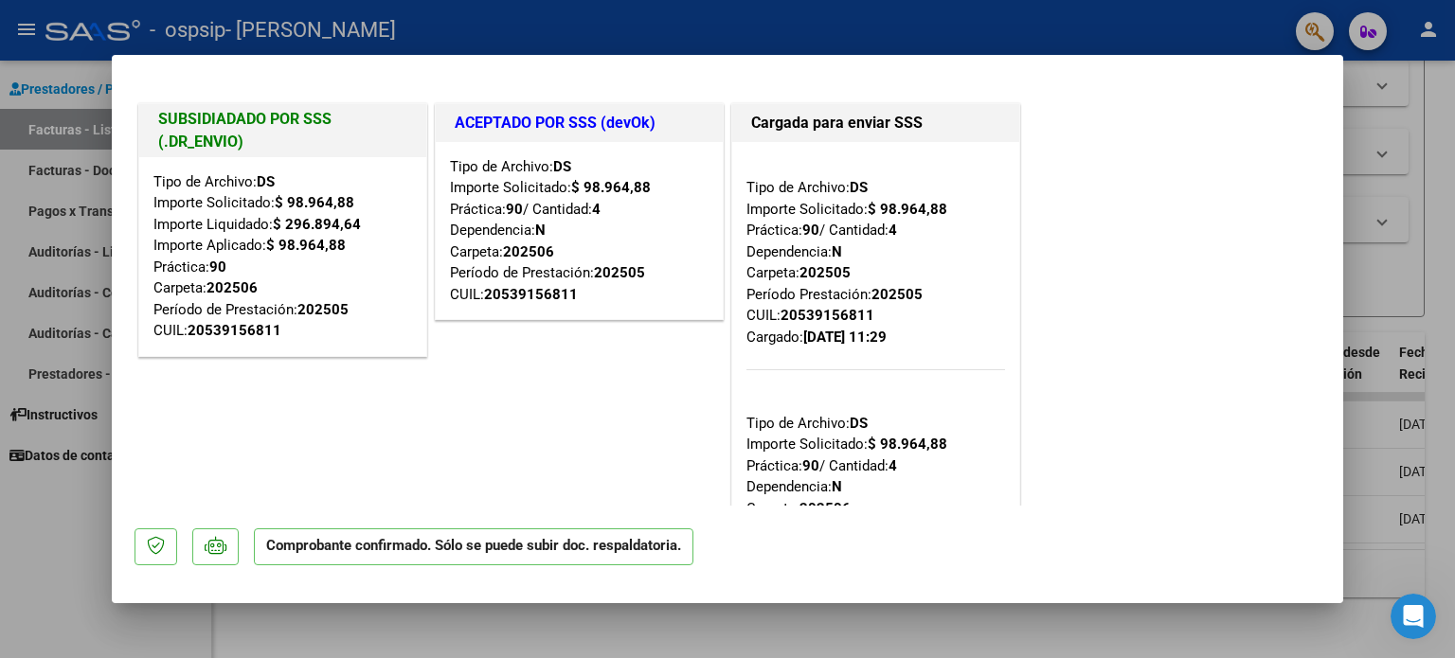
click at [508, 461] on div "ACEPTADO POR SSS (devOk) Tipo de Archivo: DS Importe Solicitado: $ 98.964,88 Pr…" at bounding box center [579, 350] width 297 height 503
